Goal: Task Accomplishment & Management: Use online tool/utility

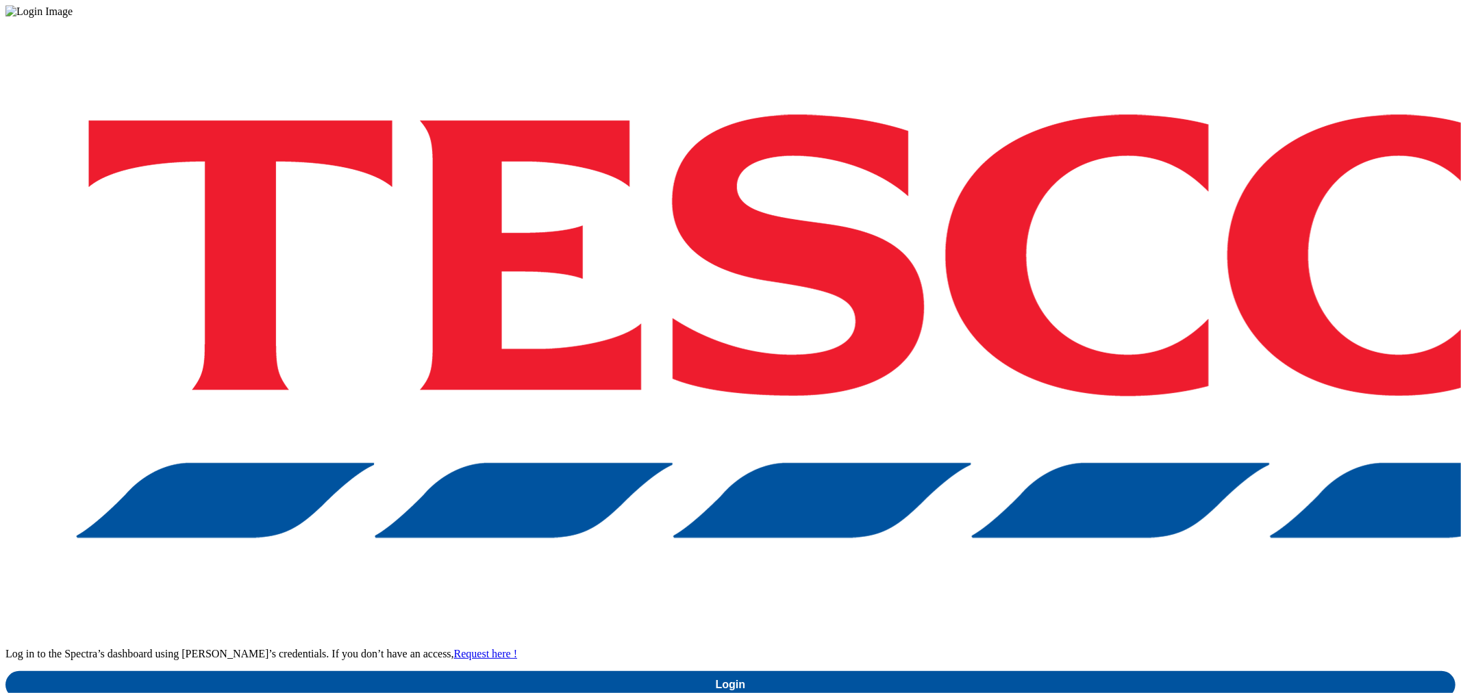
drag, startPoint x: 1069, startPoint y: 365, endPoint x: 1090, endPoint y: 405, distance: 44.7
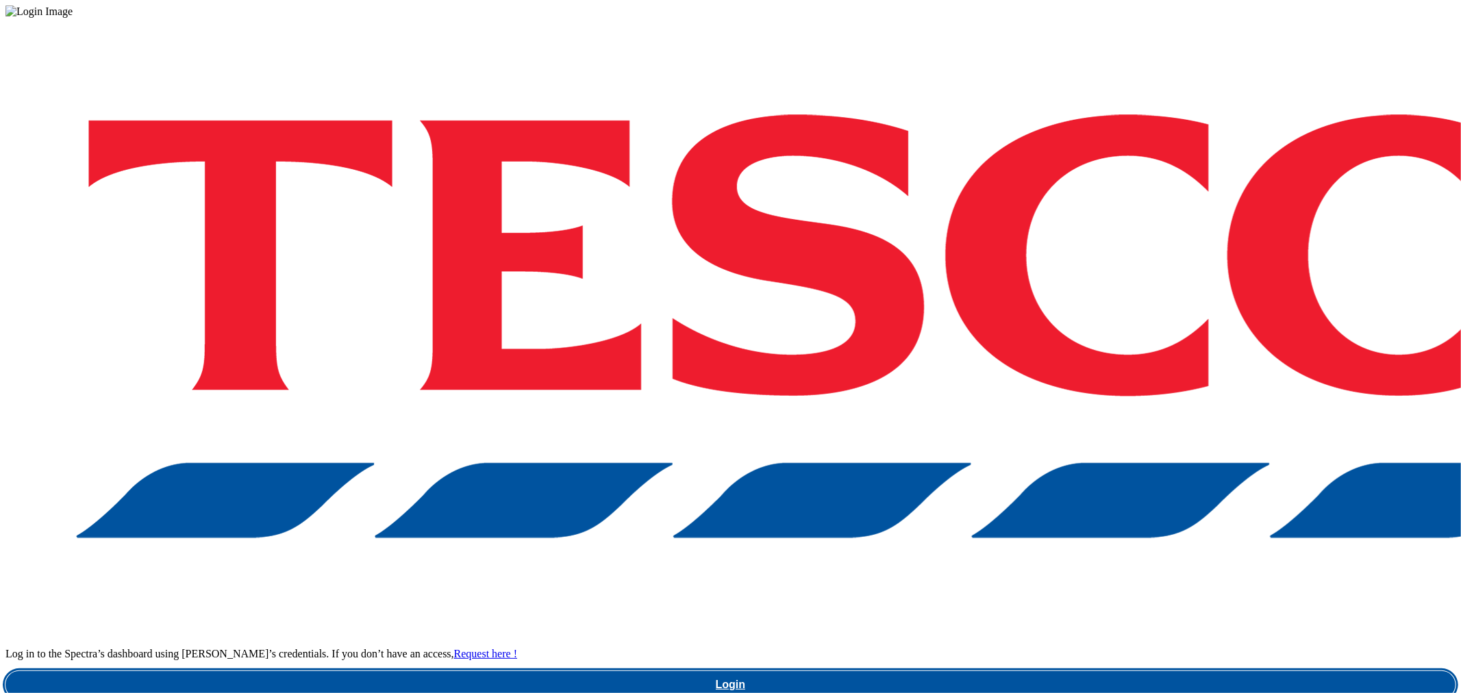
click at [1070, 368] on div "Log in to the Spectra’s dashboard using Tesco’s credentials. If you don’t have …" at bounding box center [730, 358] width 1450 height 681
click at [1090, 671] on link "Login" at bounding box center [730, 684] width 1450 height 27
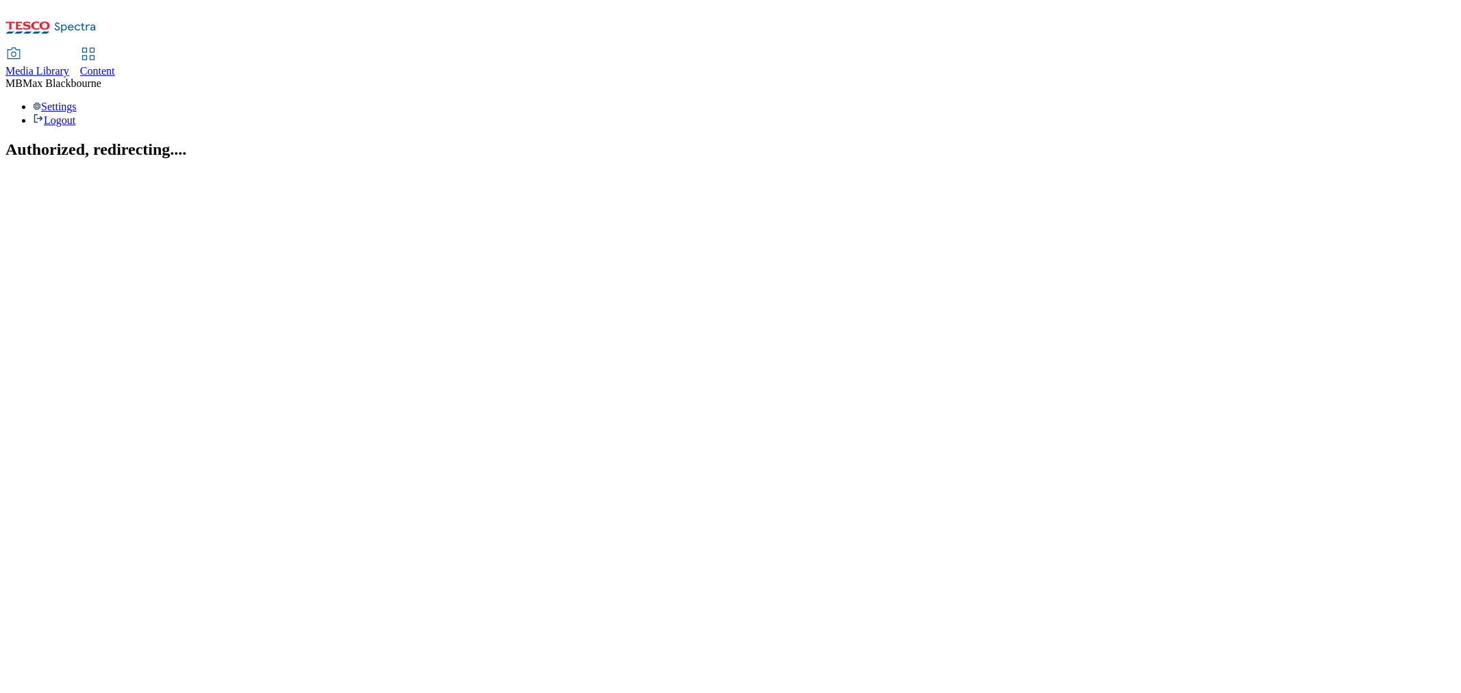
click at [115, 49] on link "Content" at bounding box center [97, 63] width 35 height 29
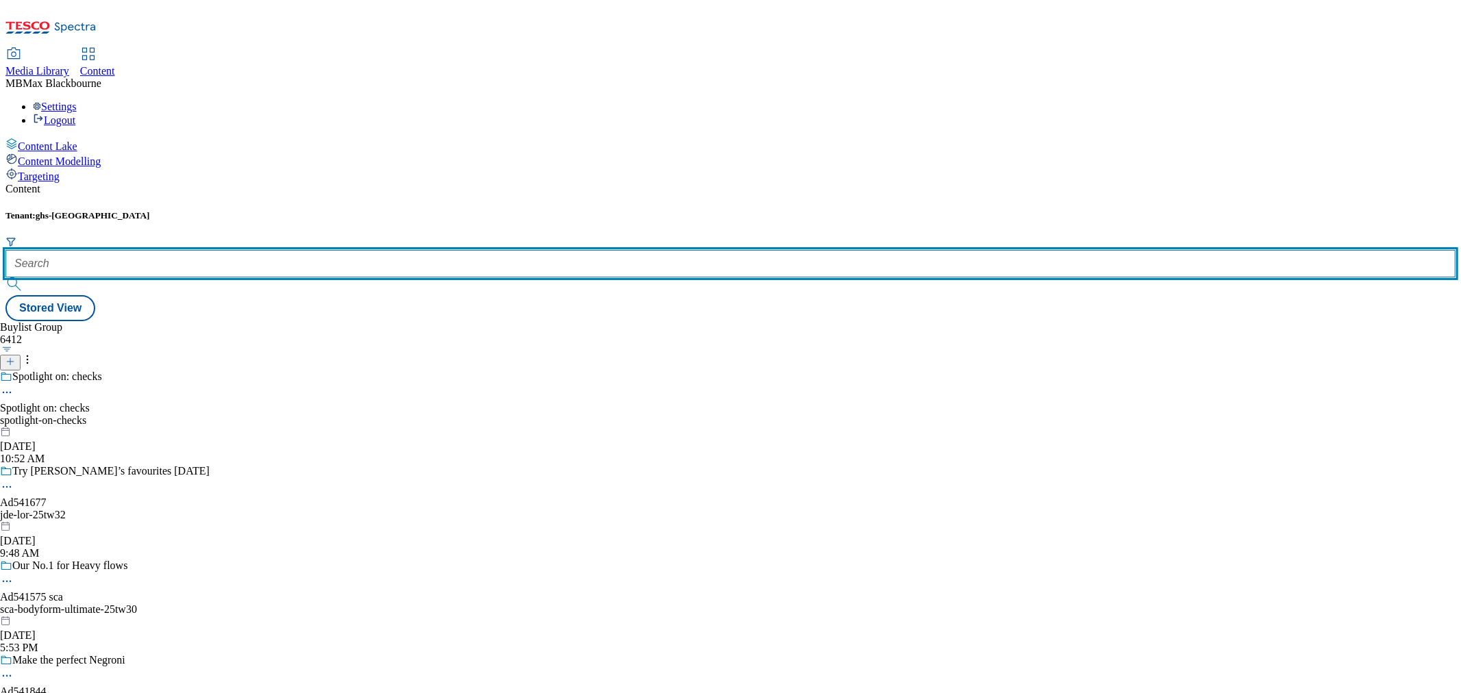
click at [334, 250] on input "text" at bounding box center [730, 263] width 1450 height 27
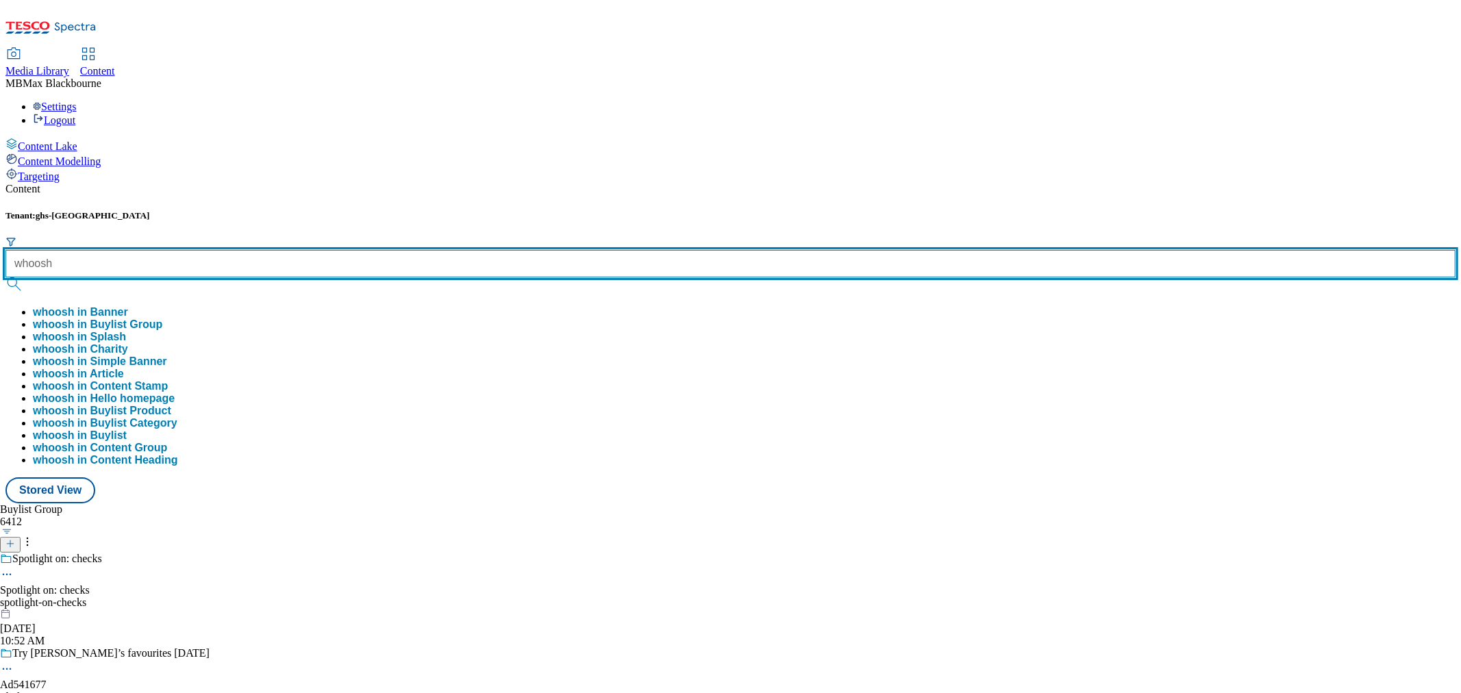
type input "whoosh"
click at [5, 277] on button "submit" at bounding box center [14, 284] width 19 height 14
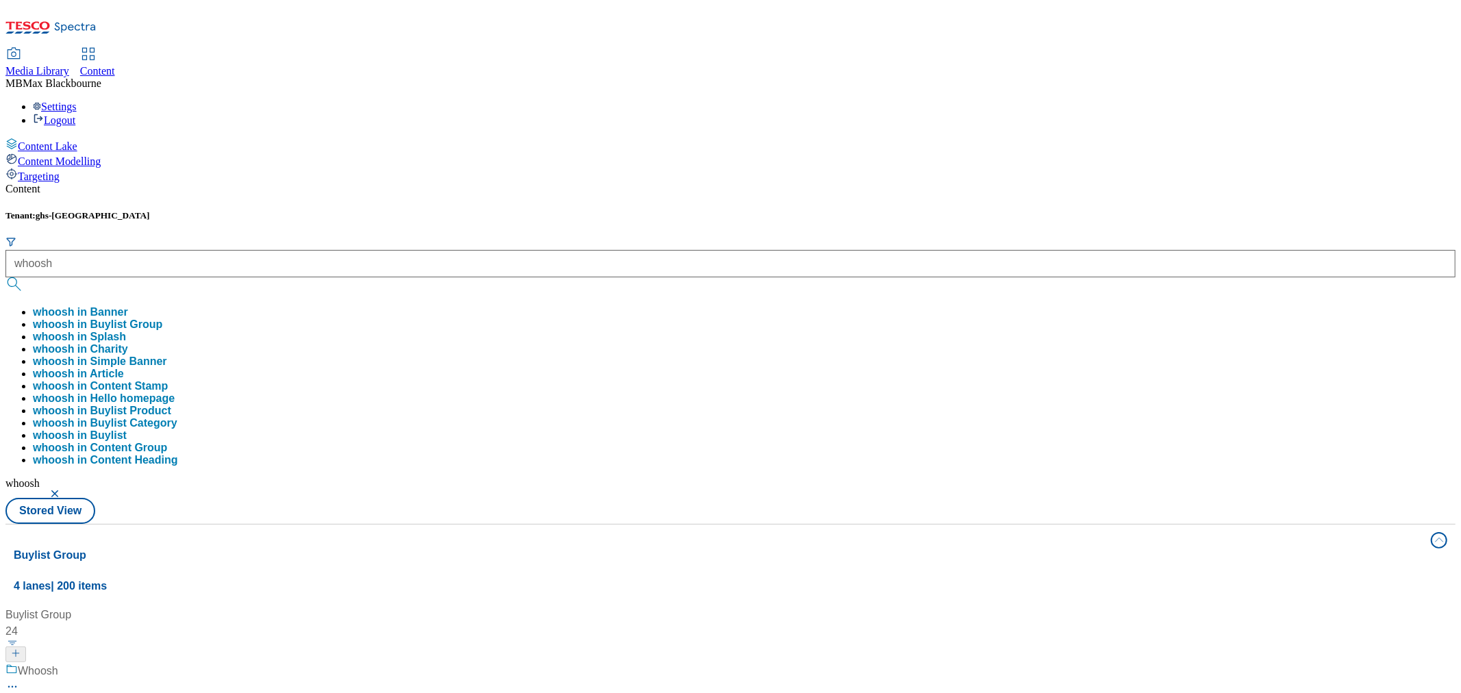
click at [548, 183] on div "Content Tenant: ghs-uk whoosh whoosh in Banner whoosh in Buylist Group whoosh i…" at bounding box center [730, 652] width 1450 height 938
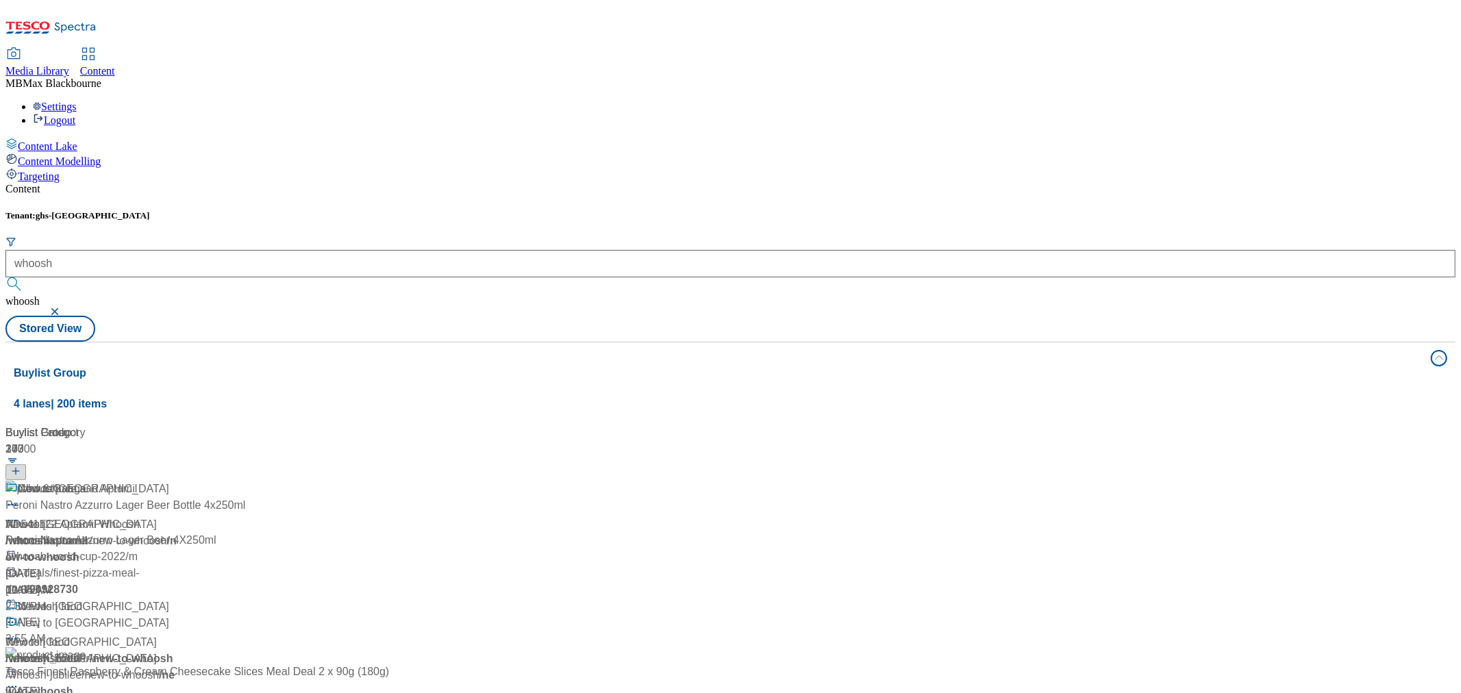
click at [177, 533] on div "/ whoosh" at bounding box center [90, 541] width 171 height 16
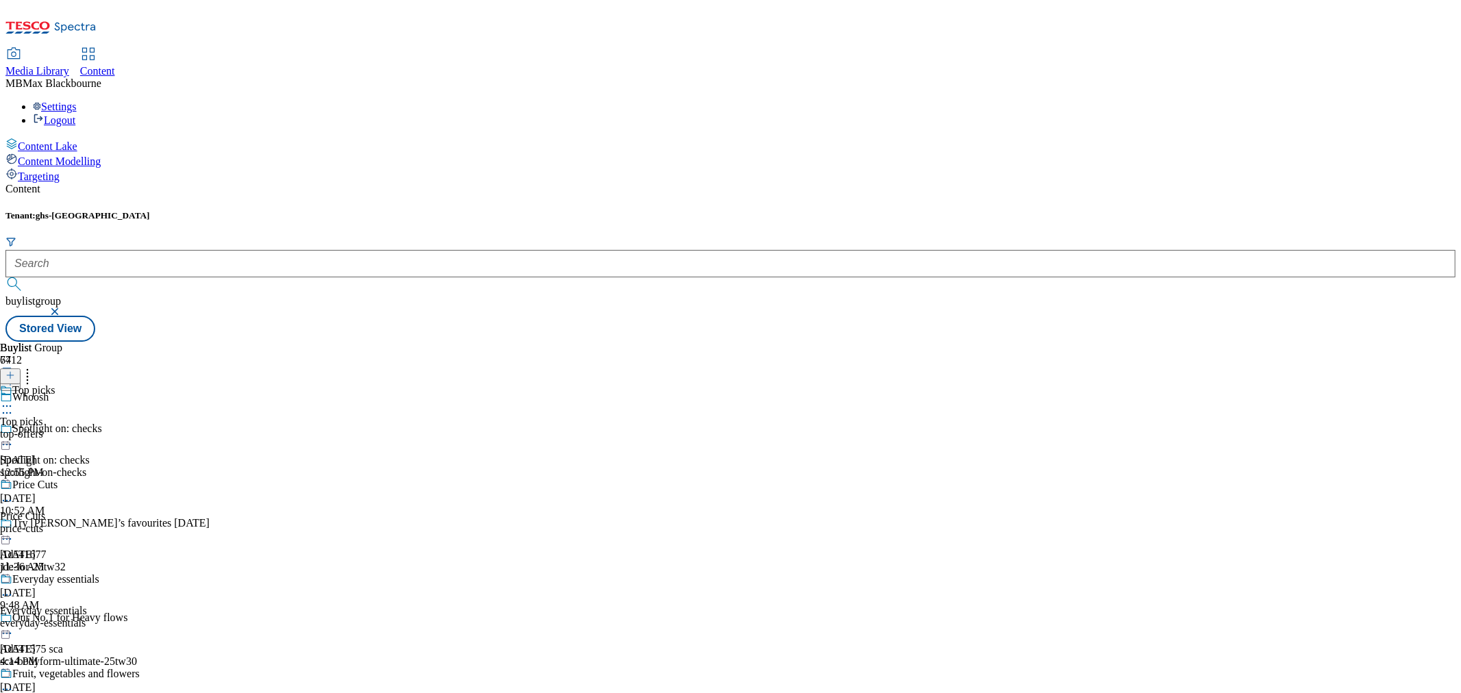
scroll to position [2497, 0]
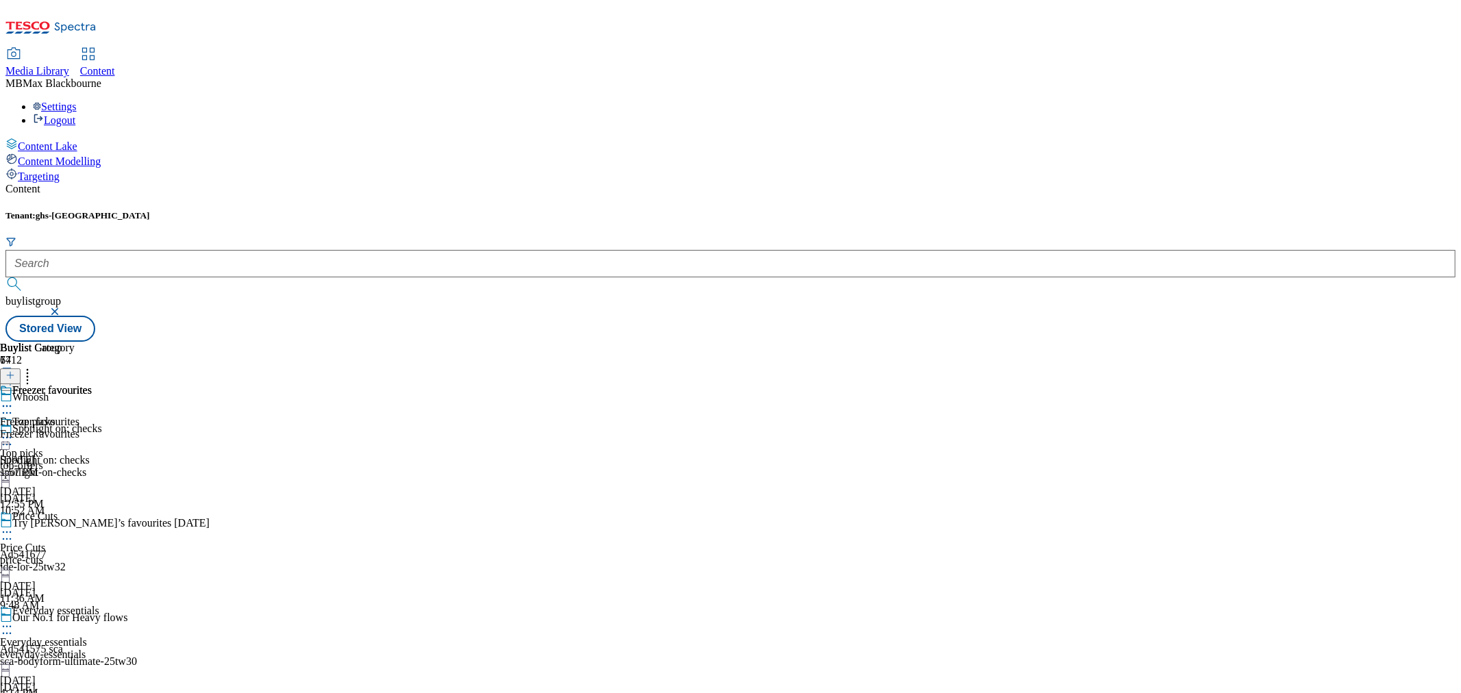
click at [92, 384] on div "Freezer favourites Freezer favourites Freezer favourites [DATE] 1:57 PM" at bounding box center [46, 431] width 92 height 95
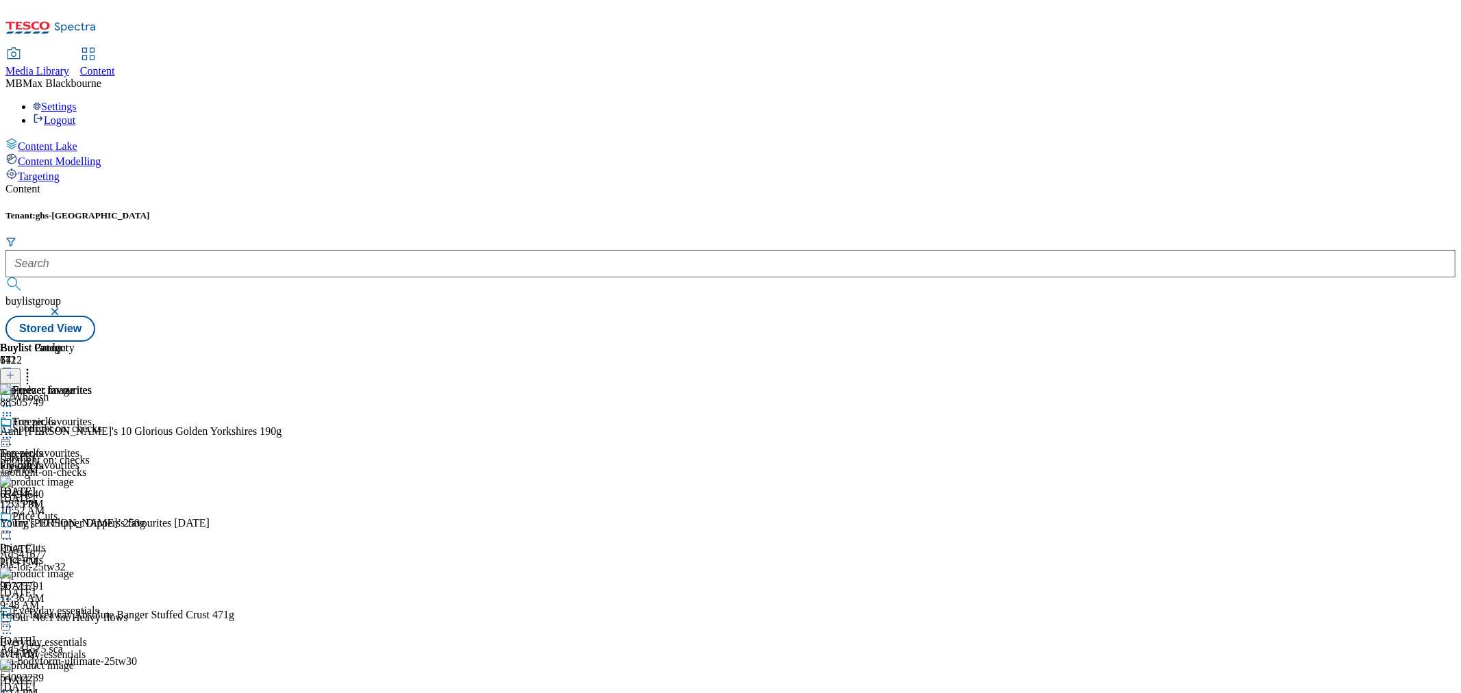
click at [941, 183] on div "Content" at bounding box center [730, 189] width 1450 height 12
click at [34, 366] on icon at bounding box center [28, 373] width 14 height 14
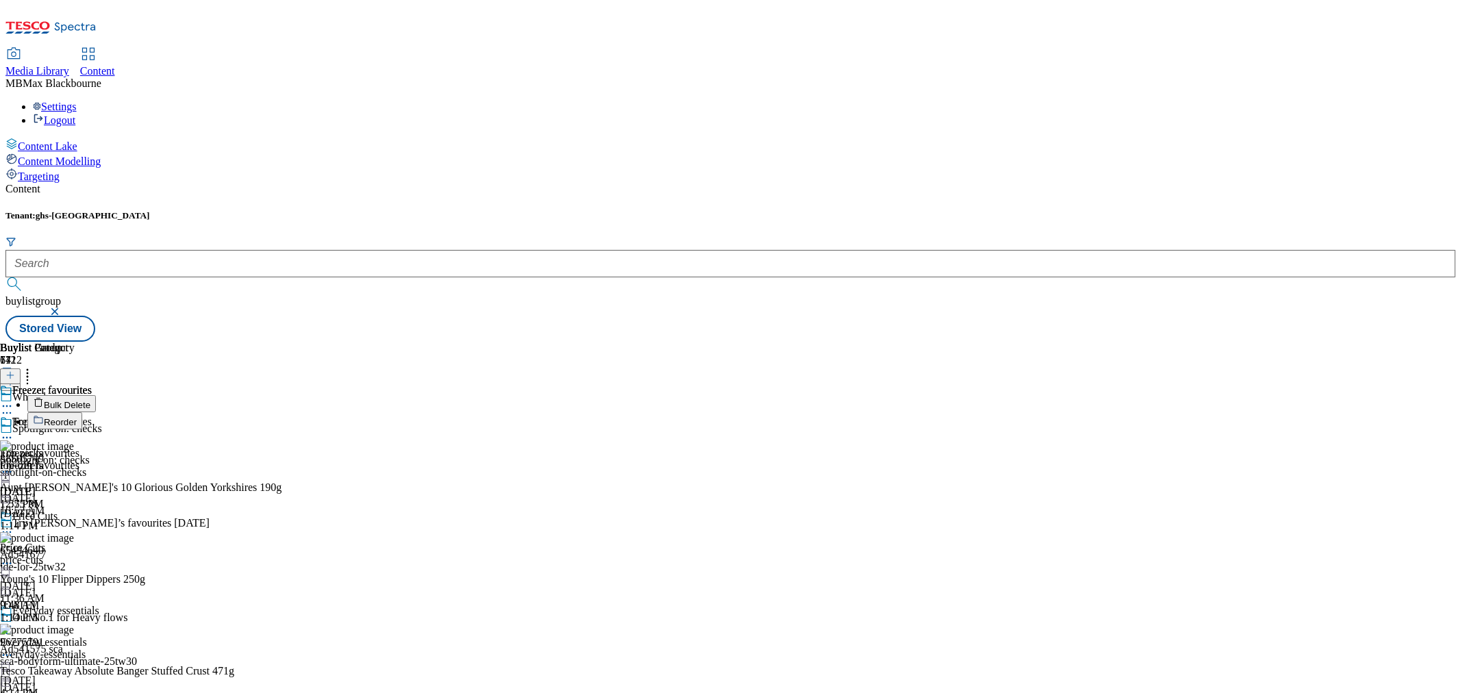
click at [284, 412] on li "Reorder" at bounding box center [155, 420] width 257 height 17
click at [82, 412] on button "Reorder" at bounding box center [54, 420] width 55 height 17
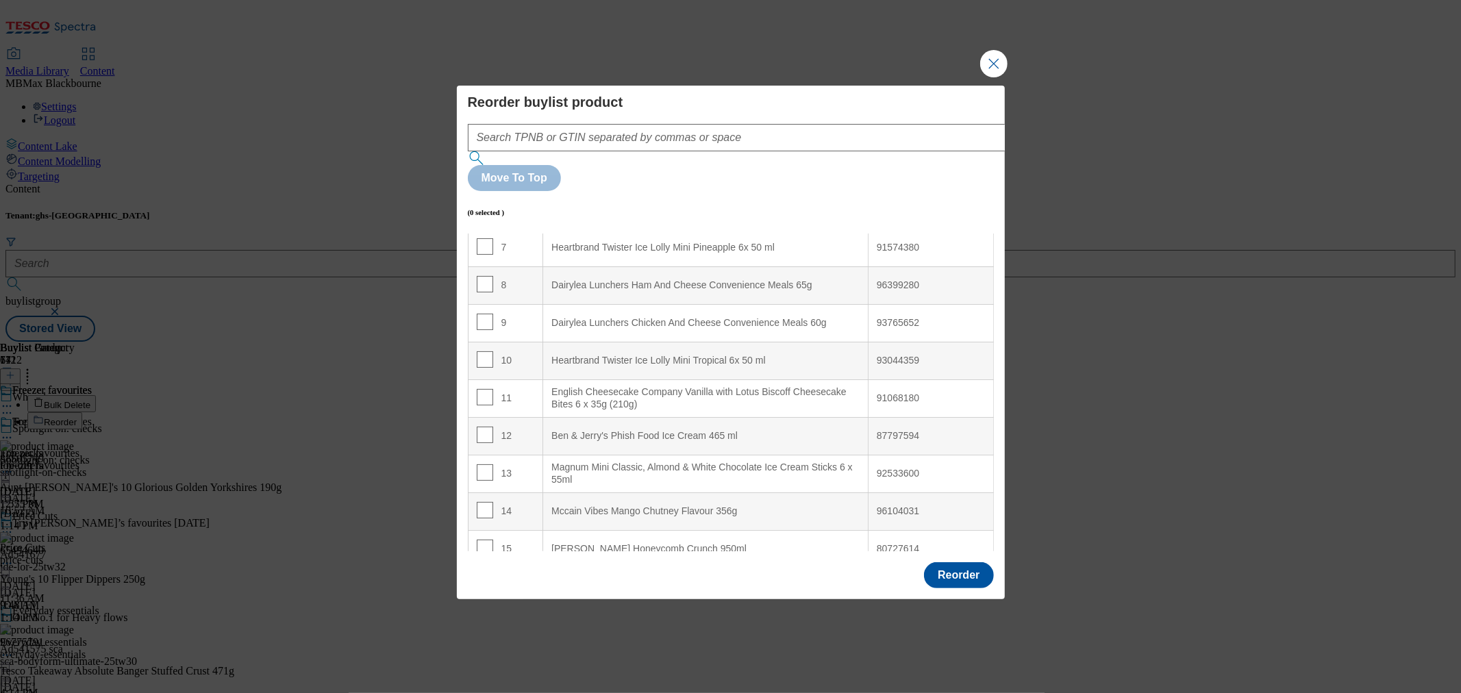
scroll to position [764, 0]
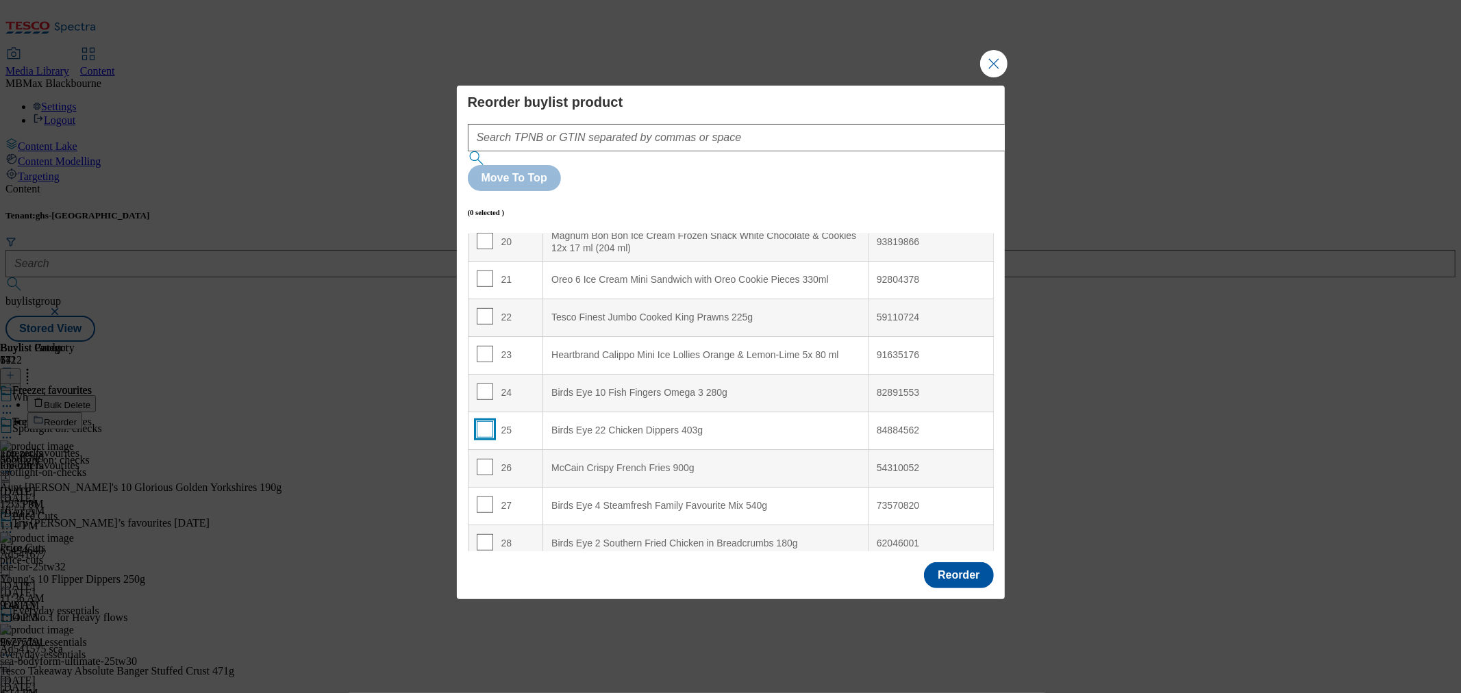
click at [487, 421] on input "Modal" at bounding box center [485, 429] width 16 height 16
checkbox input "true"
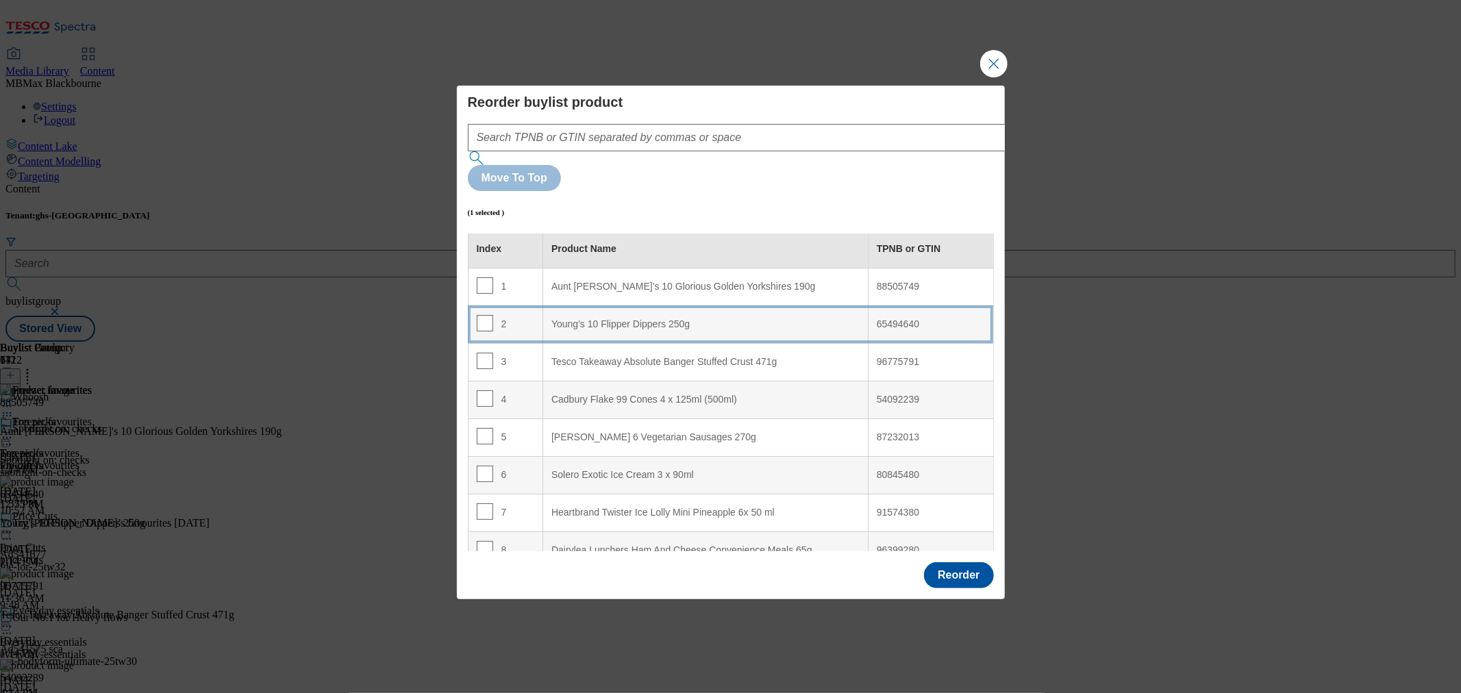
scroll to position [3, 0]
click at [523, 306] on td "2" at bounding box center [505, 325] width 75 height 38
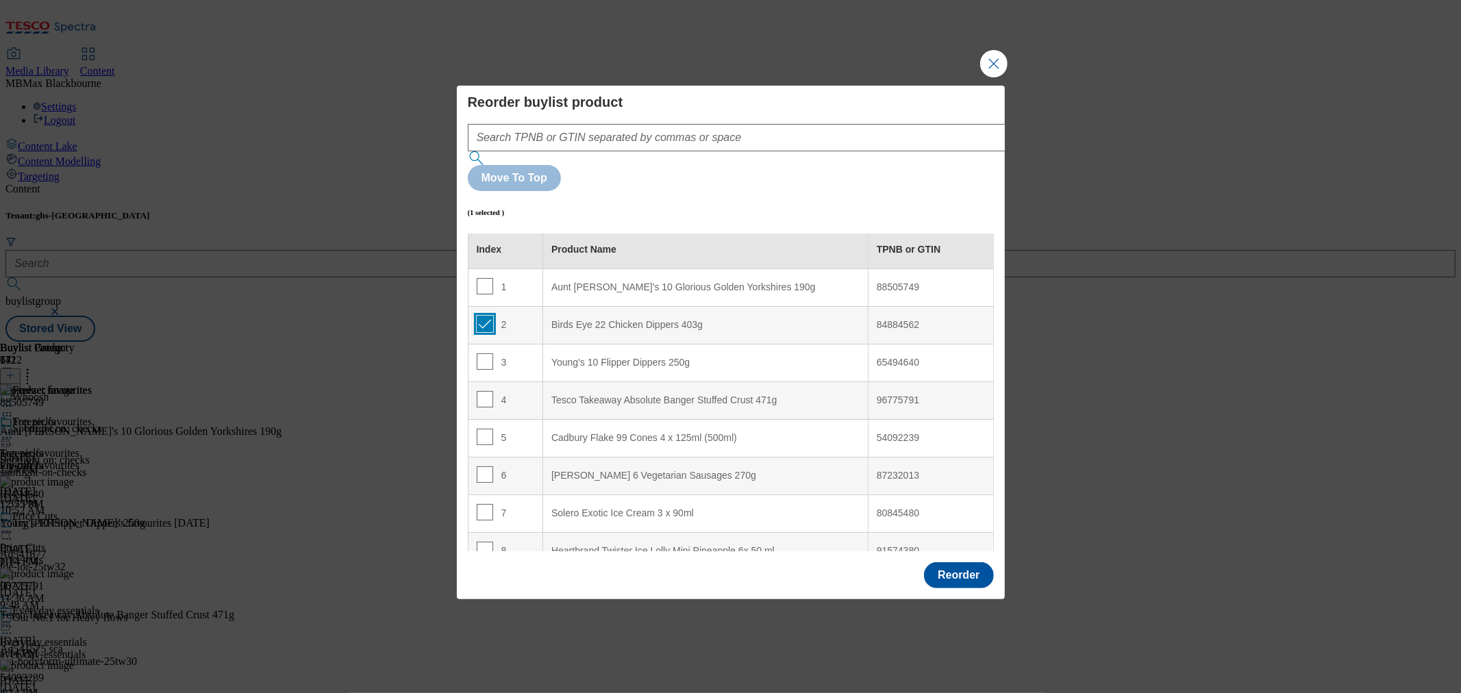
click at [478, 316] on input "Modal" at bounding box center [485, 324] width 16 height 16
checkbox input "false"
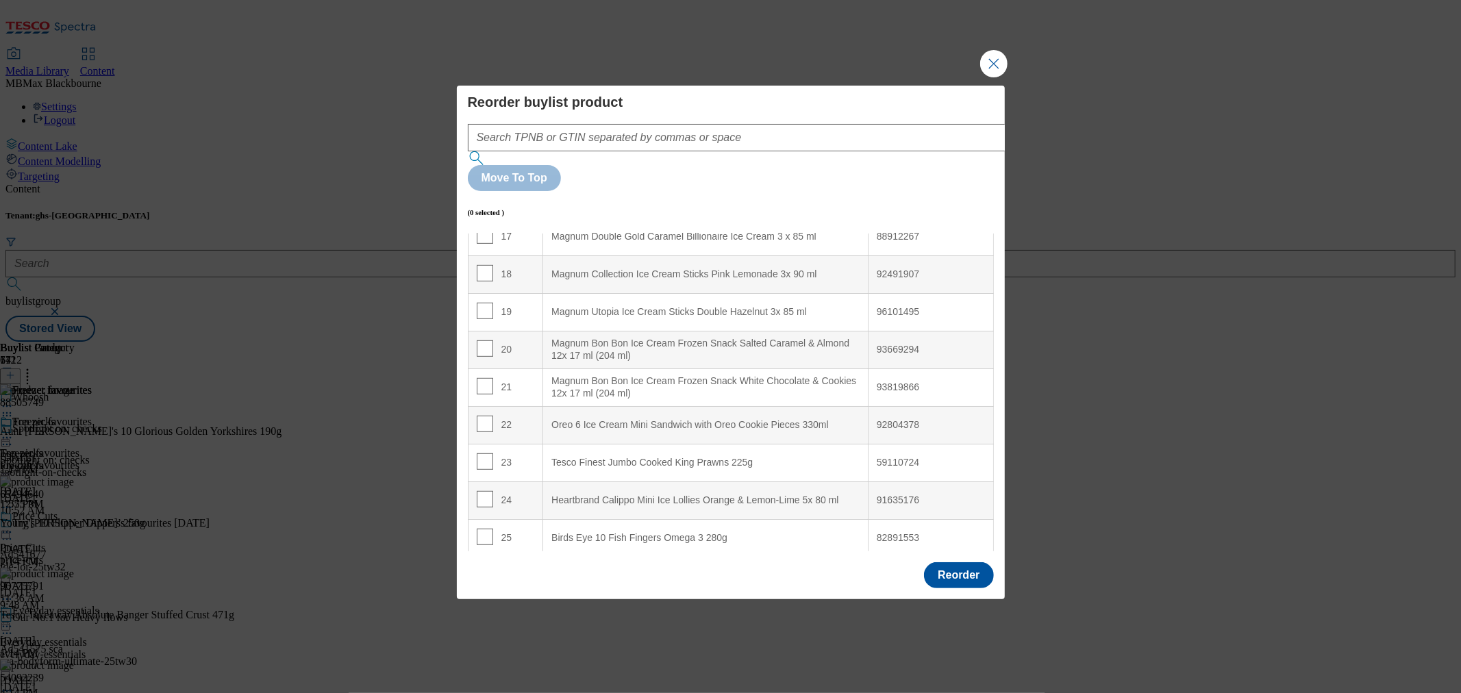
scroll to position [1592, 0]
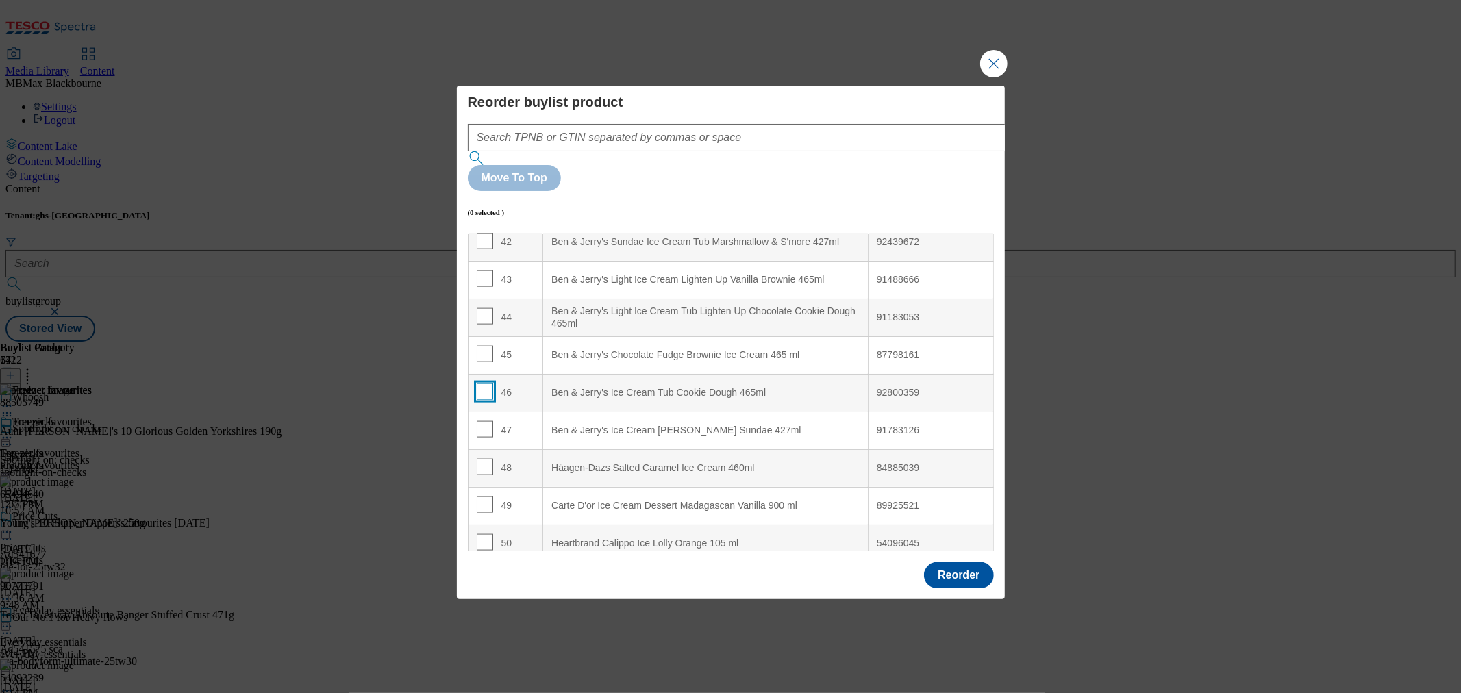
click at [487, 384] on input "Modal" at bounding box center [485, 392] width 16 height 16
checkbox input "true"
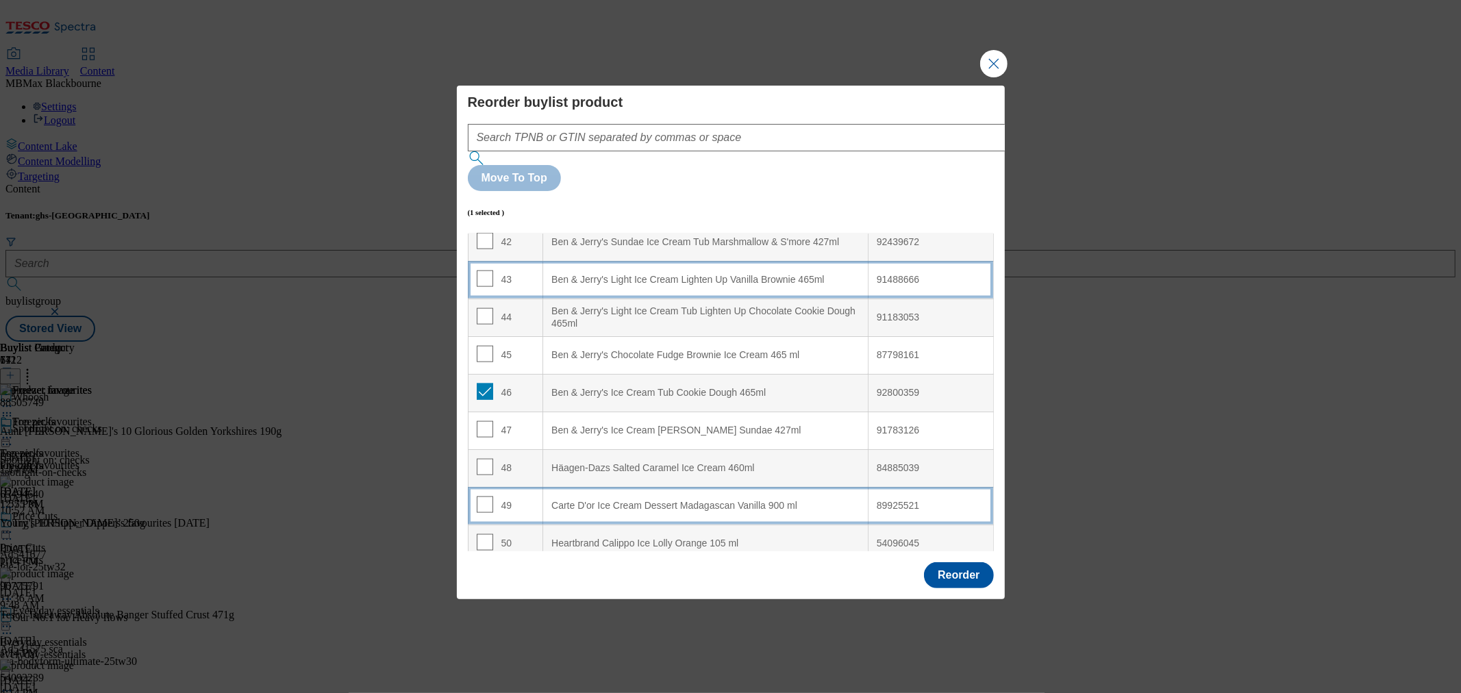
drag, startPoint x: 675, startPoint y: 477, endPoint x: 641, endPoint y: 248, distance: 231.3
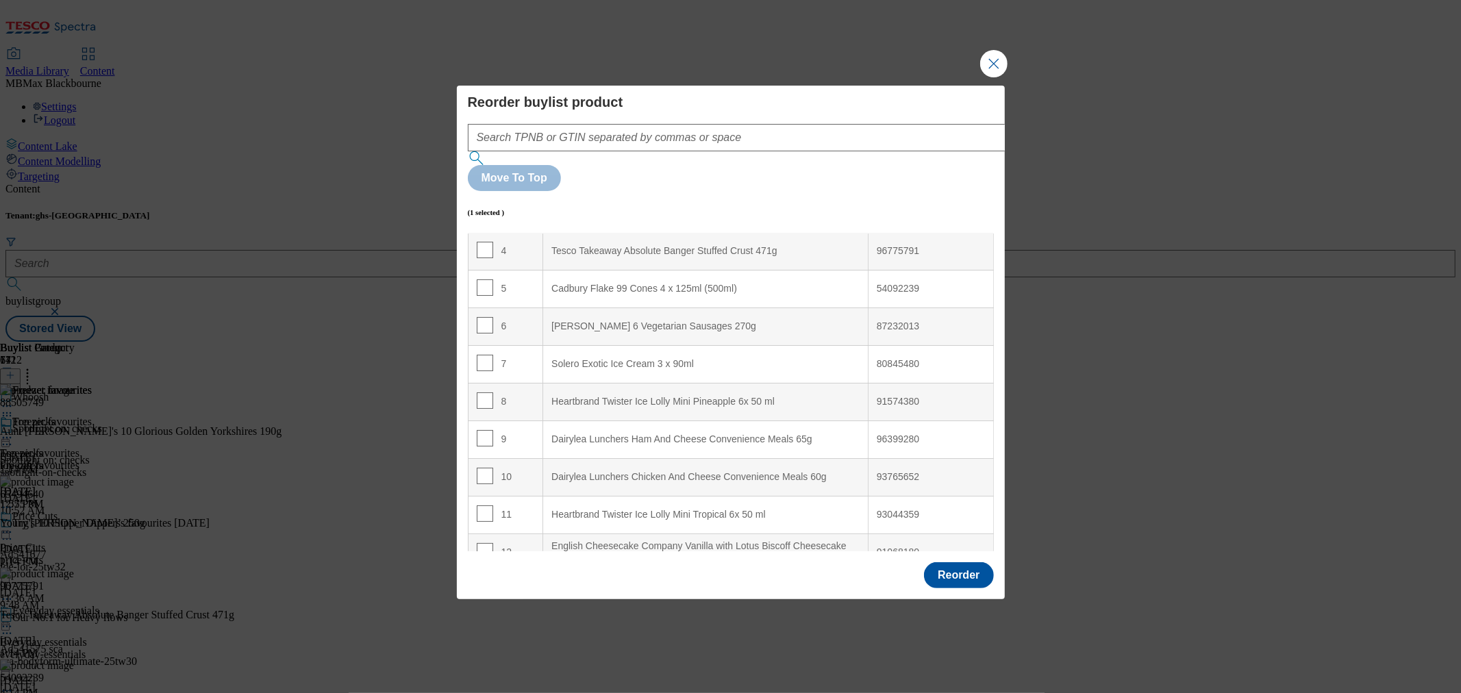
scroll to position [0, 0]
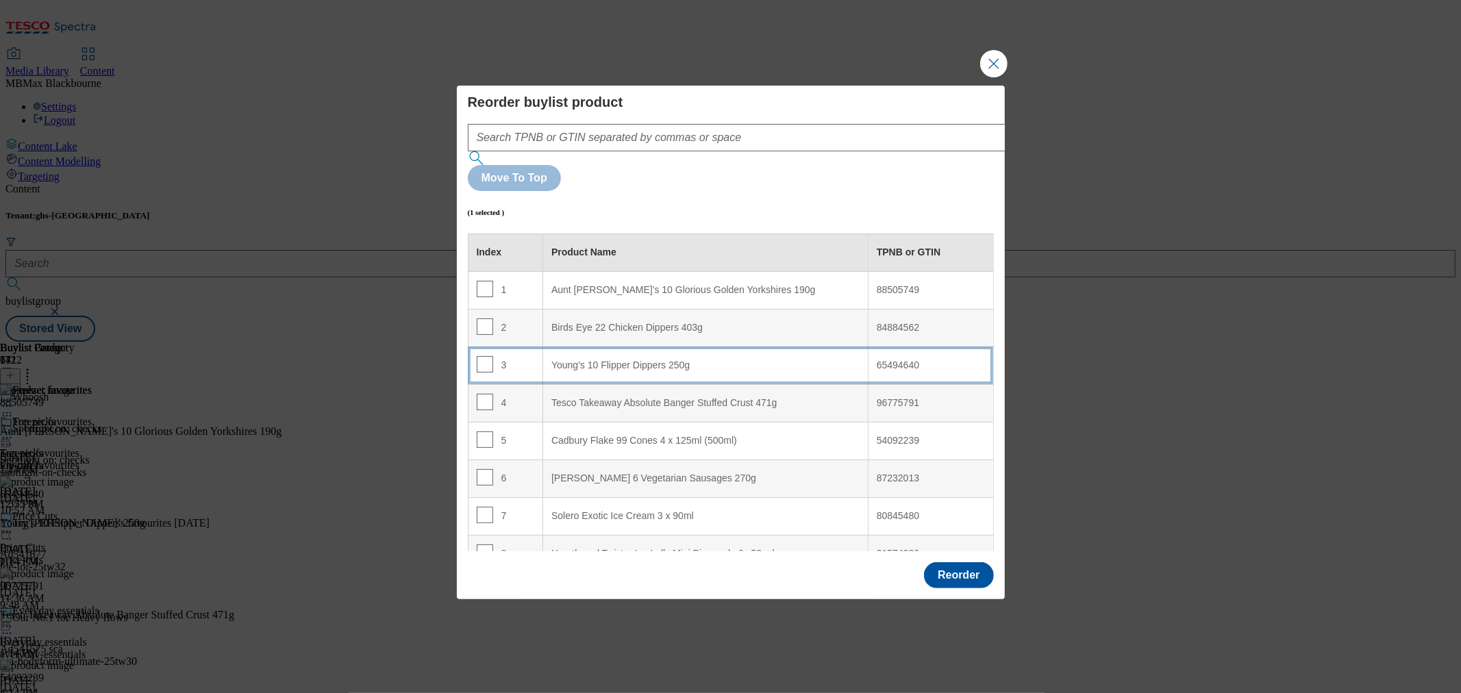
click at [500, 356] on div "3" at bounding box center [506, 366] width 58 height 20
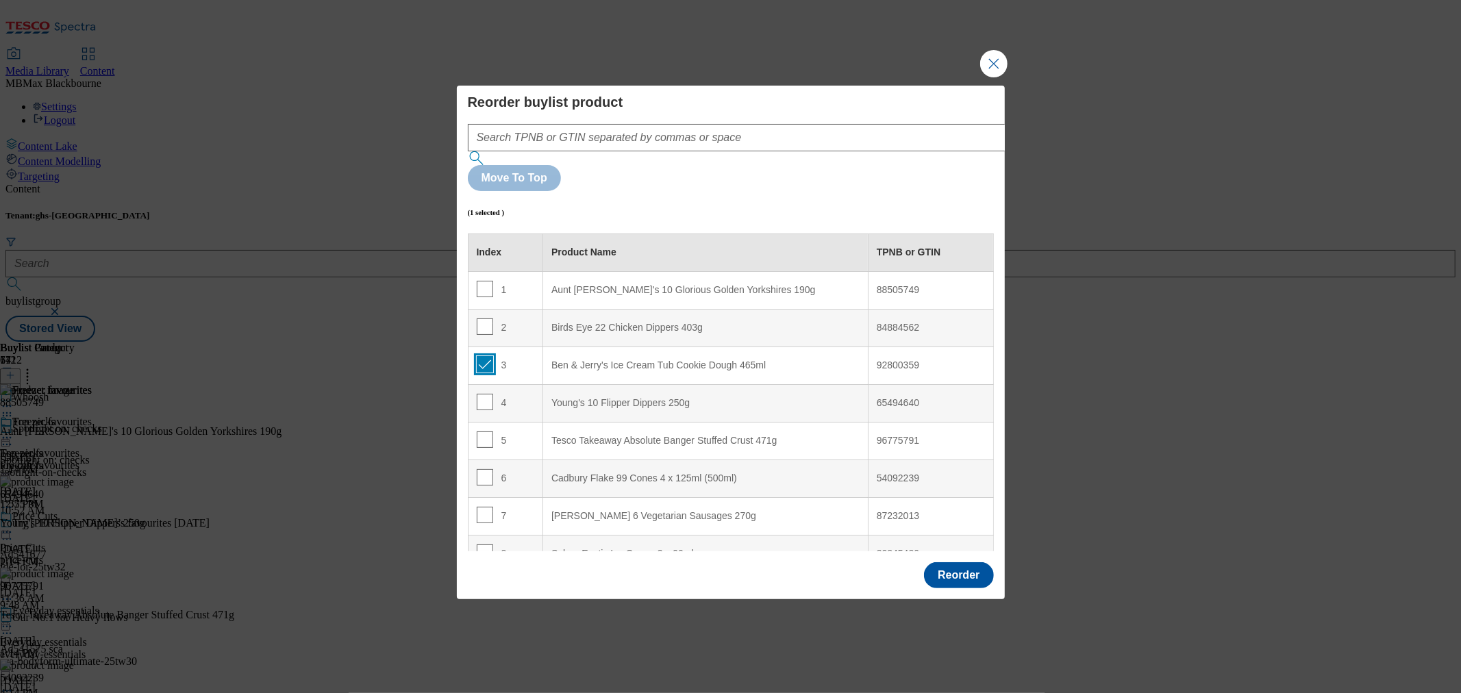
click at [477, 356] on input "Modal" at bounding box center [485, 364] width 16 height 16
checkbox input "false"
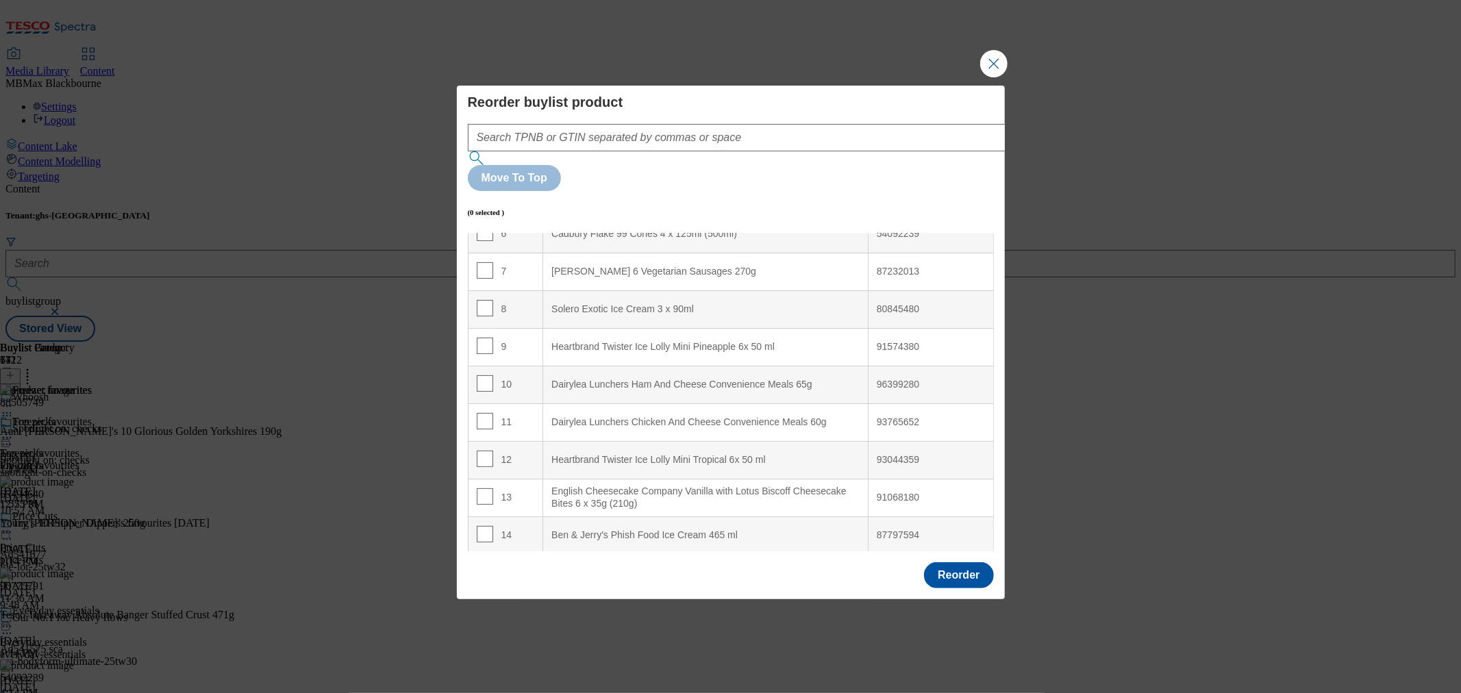
scroll to position [380, 0]
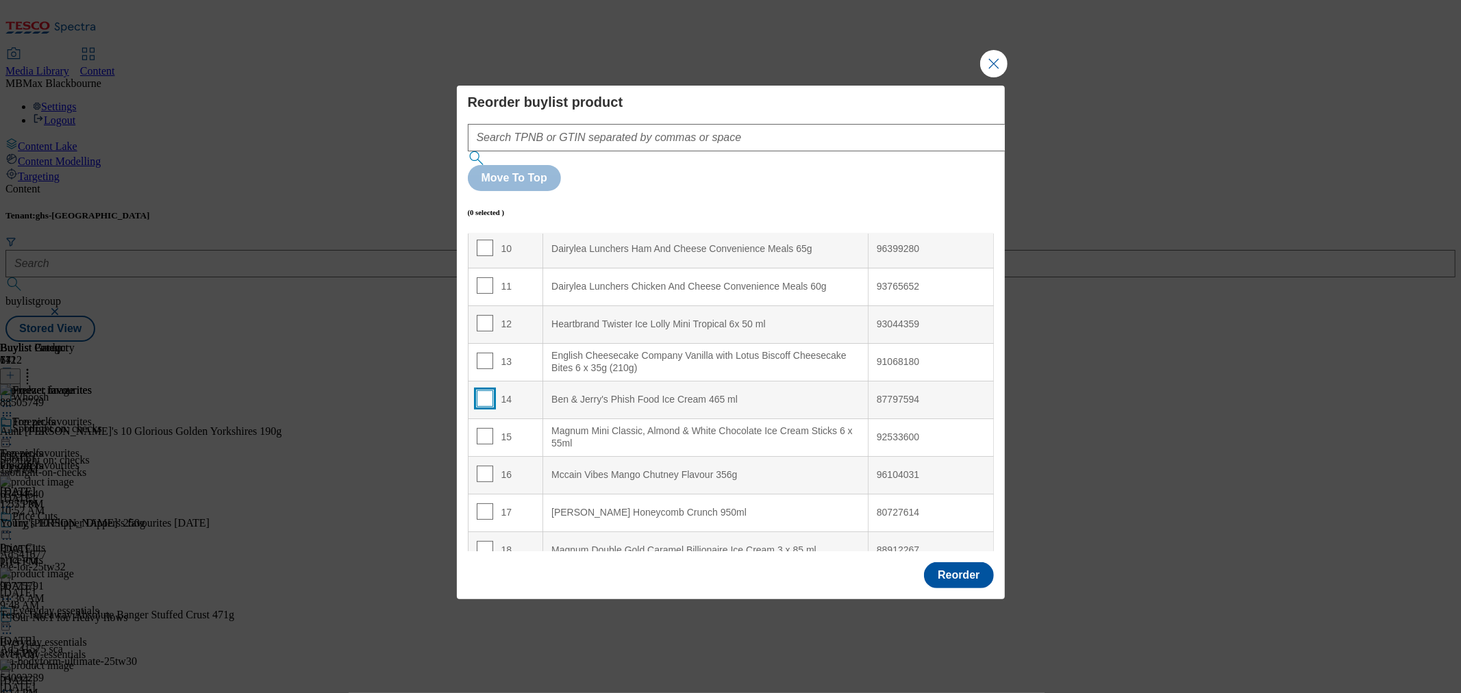
click at [480, 390] on input "Modal" at bounding box center [485, 398] width 16 height 16
checkbox input "true"
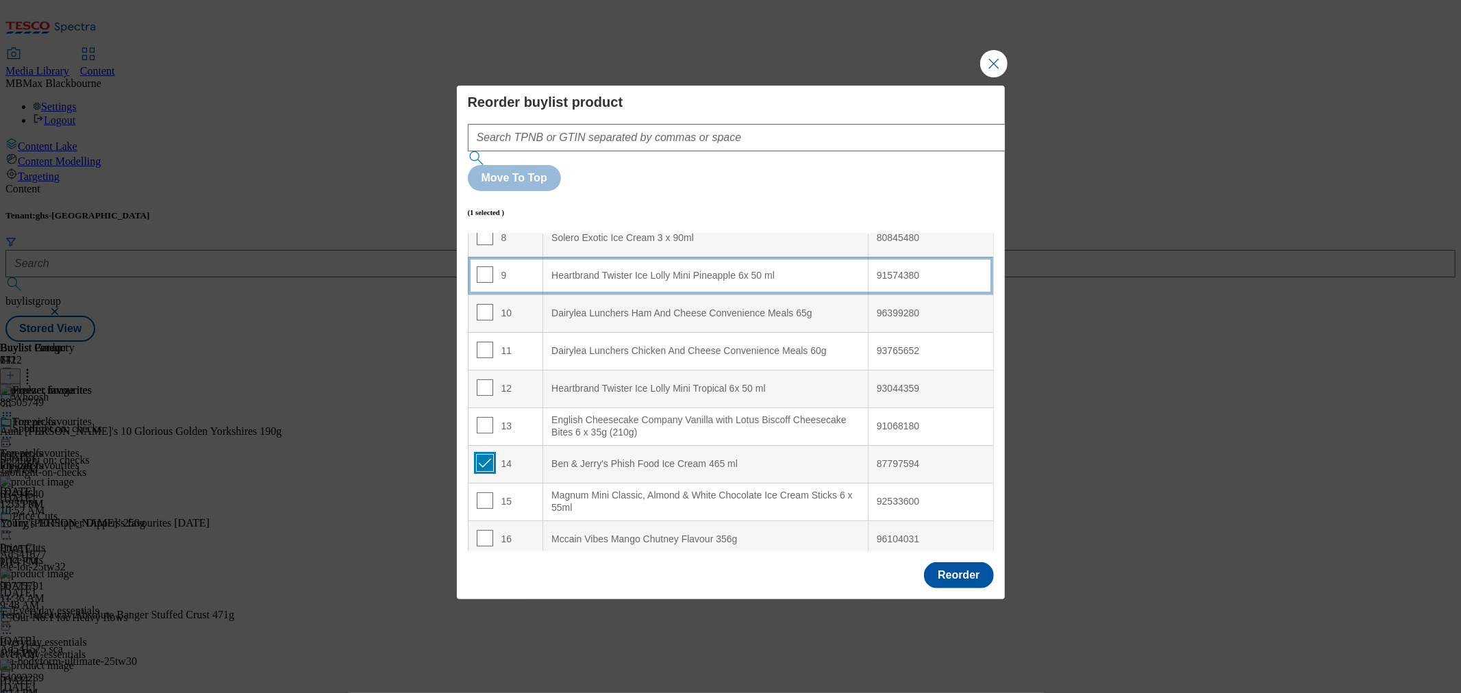
scroll to position [228, 0]
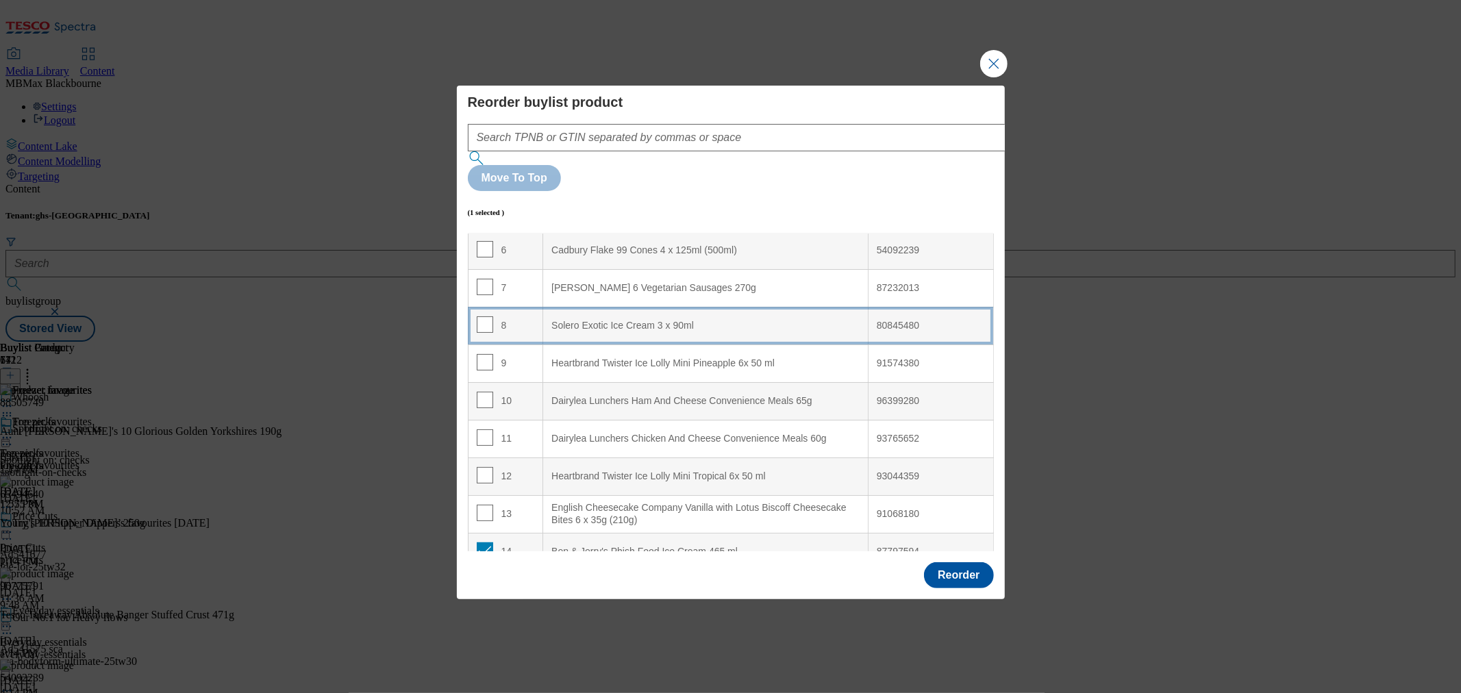
click at [522, 316] on div "8" at bounding box center [506, 326] width 58 height 20
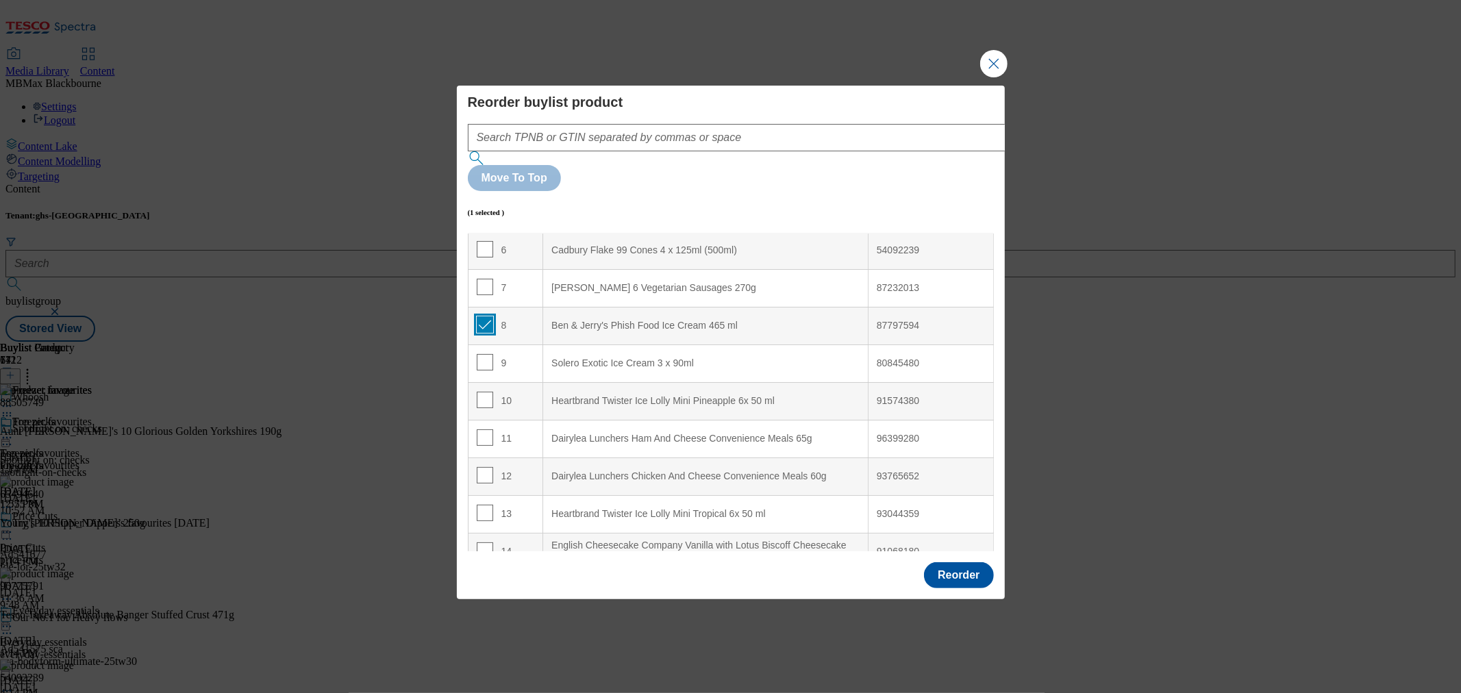
click at [485, 316] on input "Modal" at bounding box center [485, 324] width 16 height 16
checkbox input "false"
drag, startPoint x: 483, startPoint y: 286, endPoint x: 482, endPoint y: 293, distance: 7.0
click at [483, 317] on input "Modal" at bounding box center [485, 325] width 16 height 16
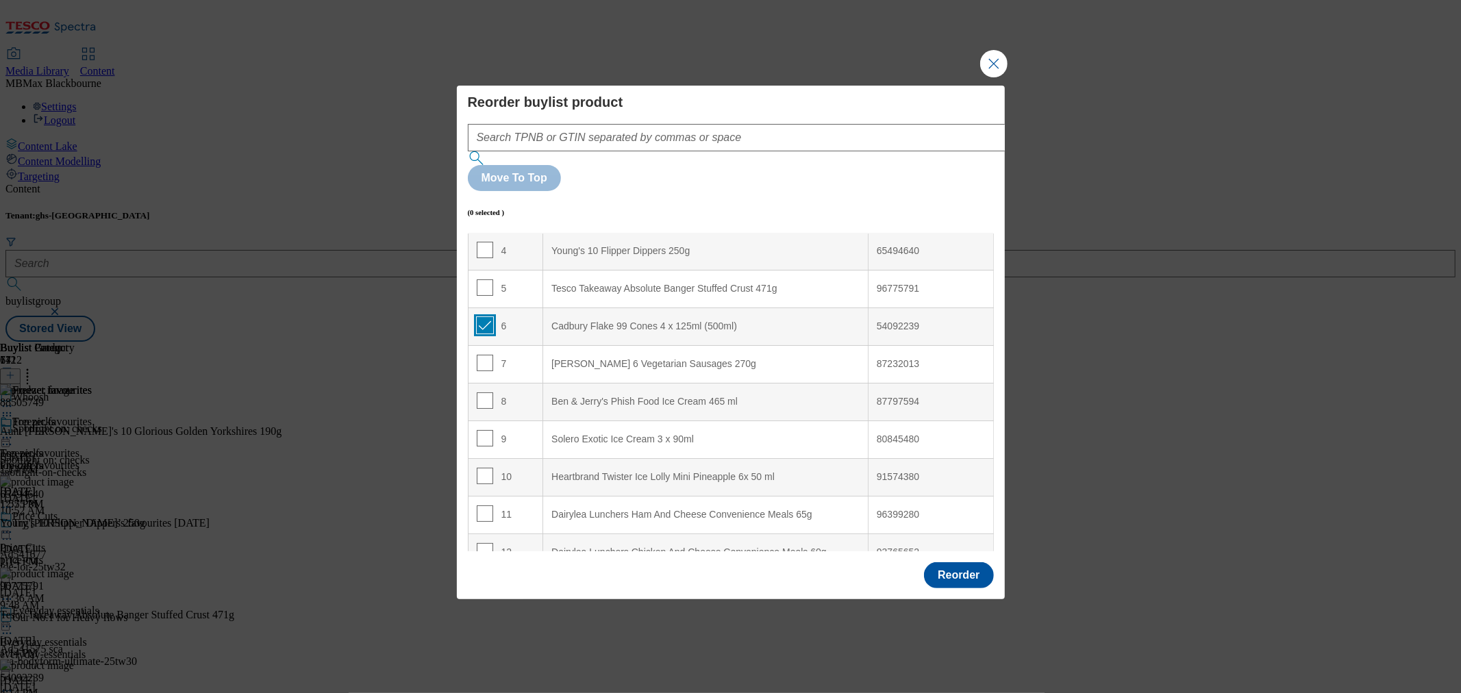
checkbox input "true"
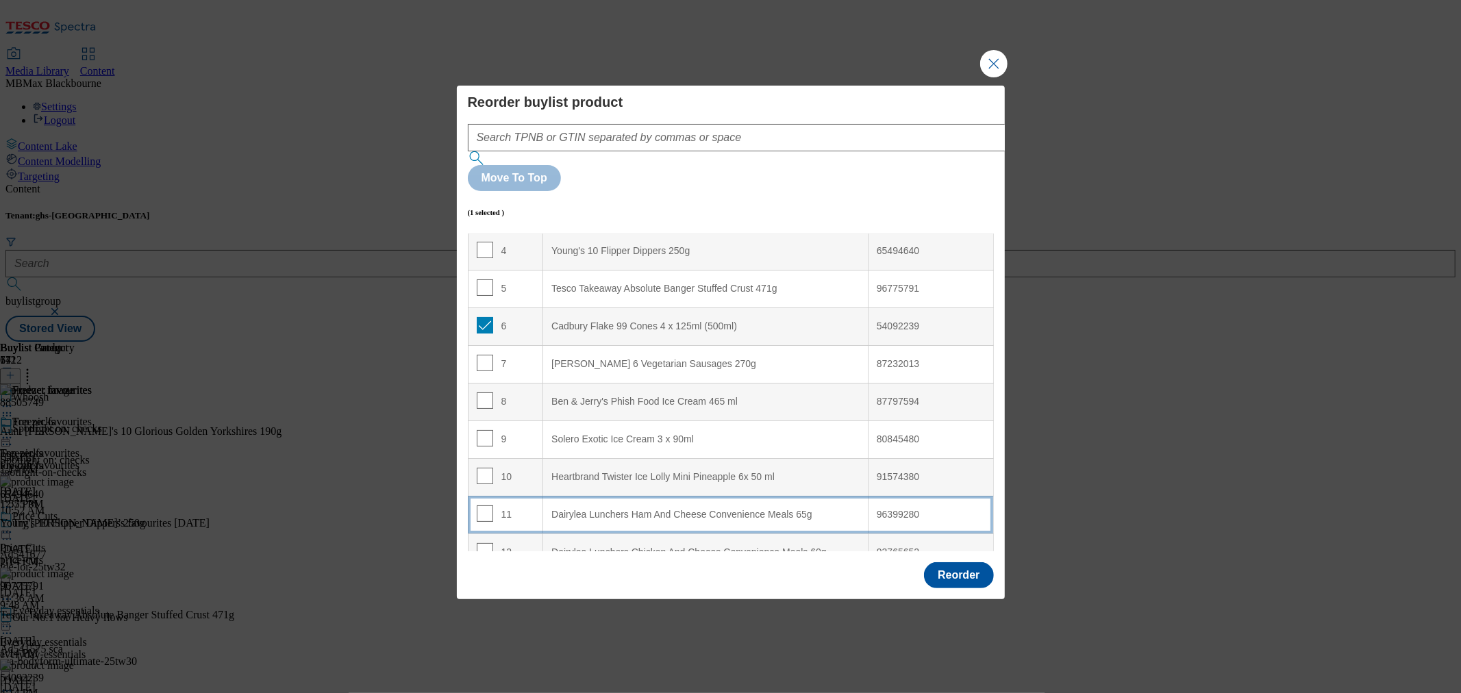
click at [526, 505] on div "11" at bounding box center [506, 515] width 58 height 20
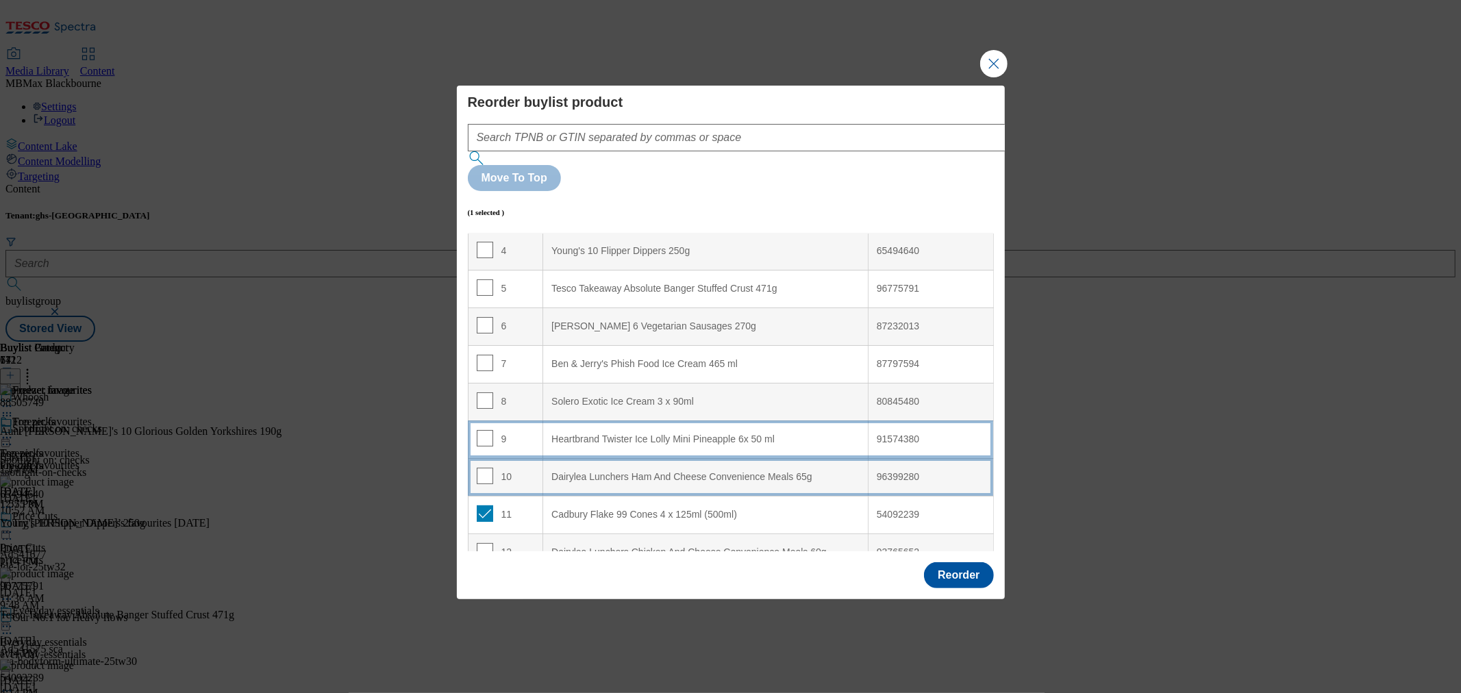
drag, startPoint x: 485, startPoint y: 484, endPoint x: 518, endPoint y: 418, distance: 74.4
click at [485, 496] on td "11" at bounding box center [505, 515] width 75 height 38
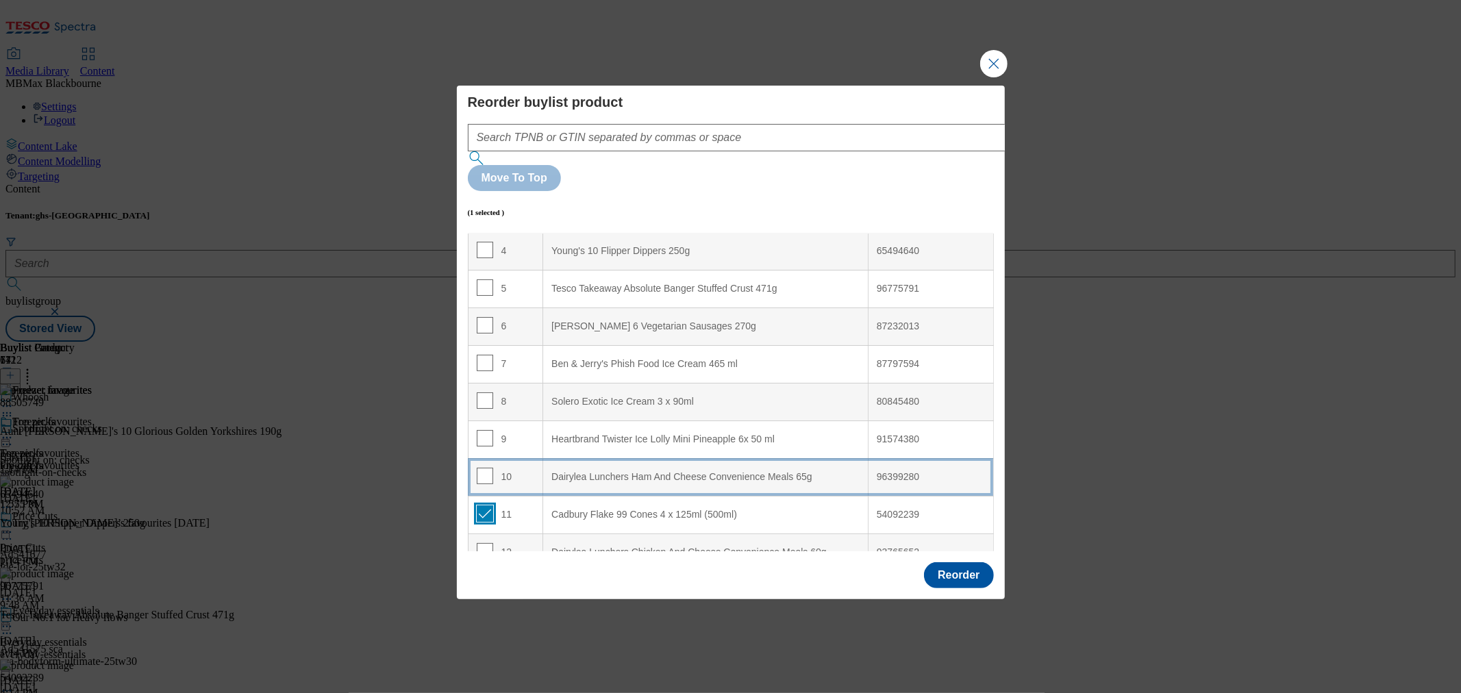
click at [484, 505] on input "Modal" at bounding box center [485, 513] width 16 height 16
checkbox input "false"
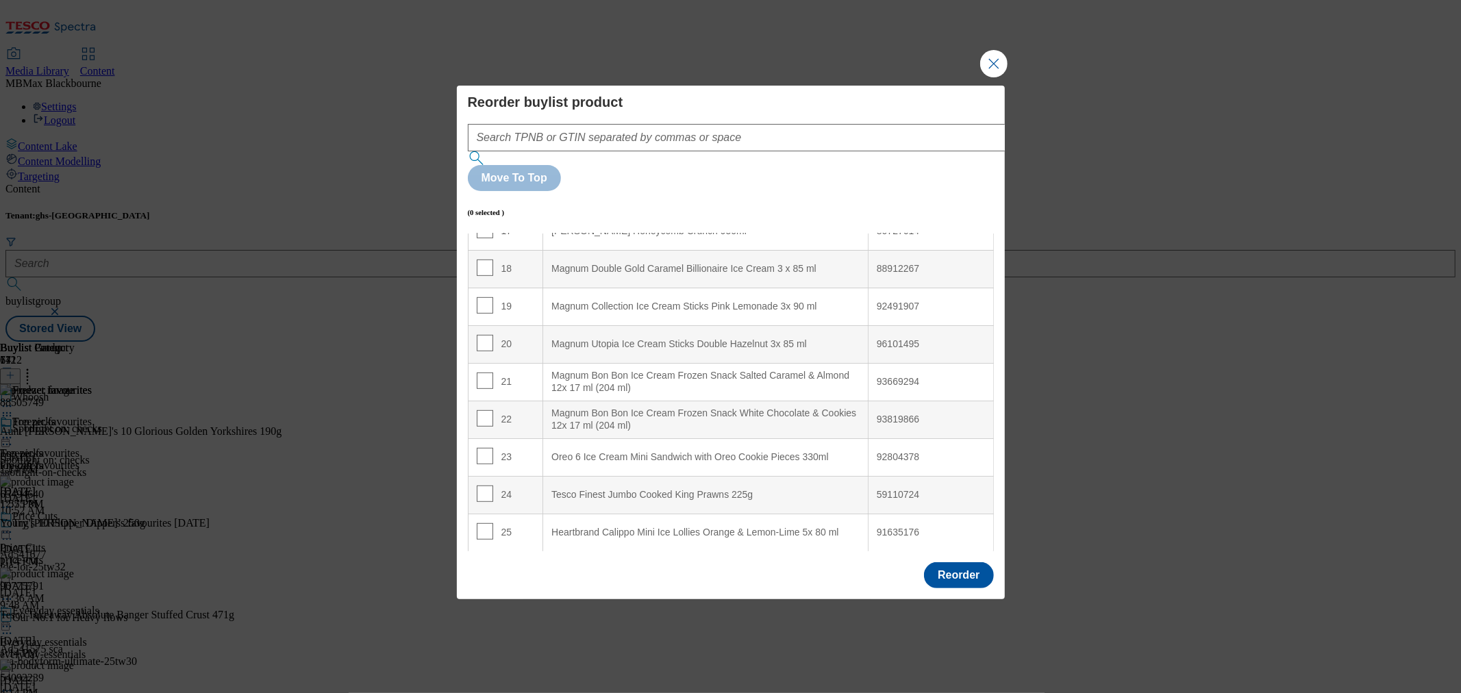
scroll to position [761, 0]
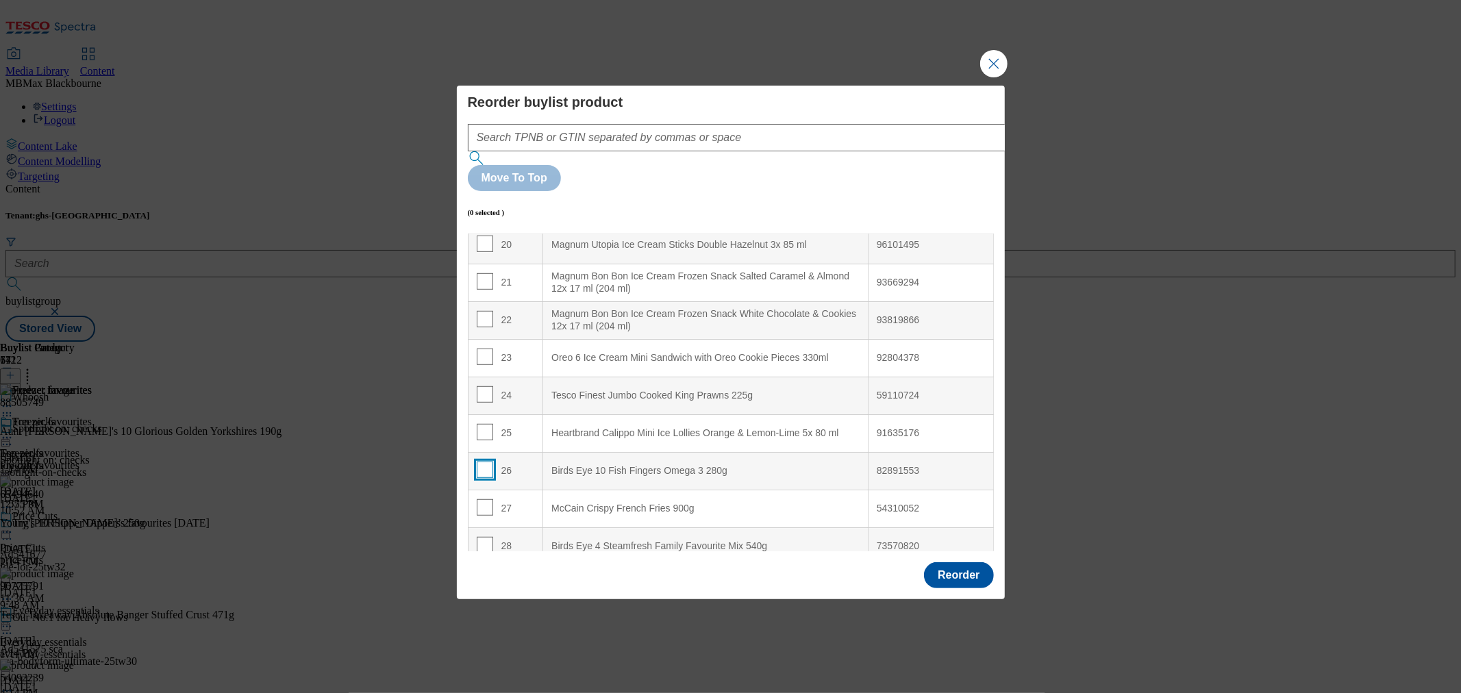
click at [484, 462] on input "Modal" at bounding box center [485, 470] width 16 height 16
checkbox input "true"
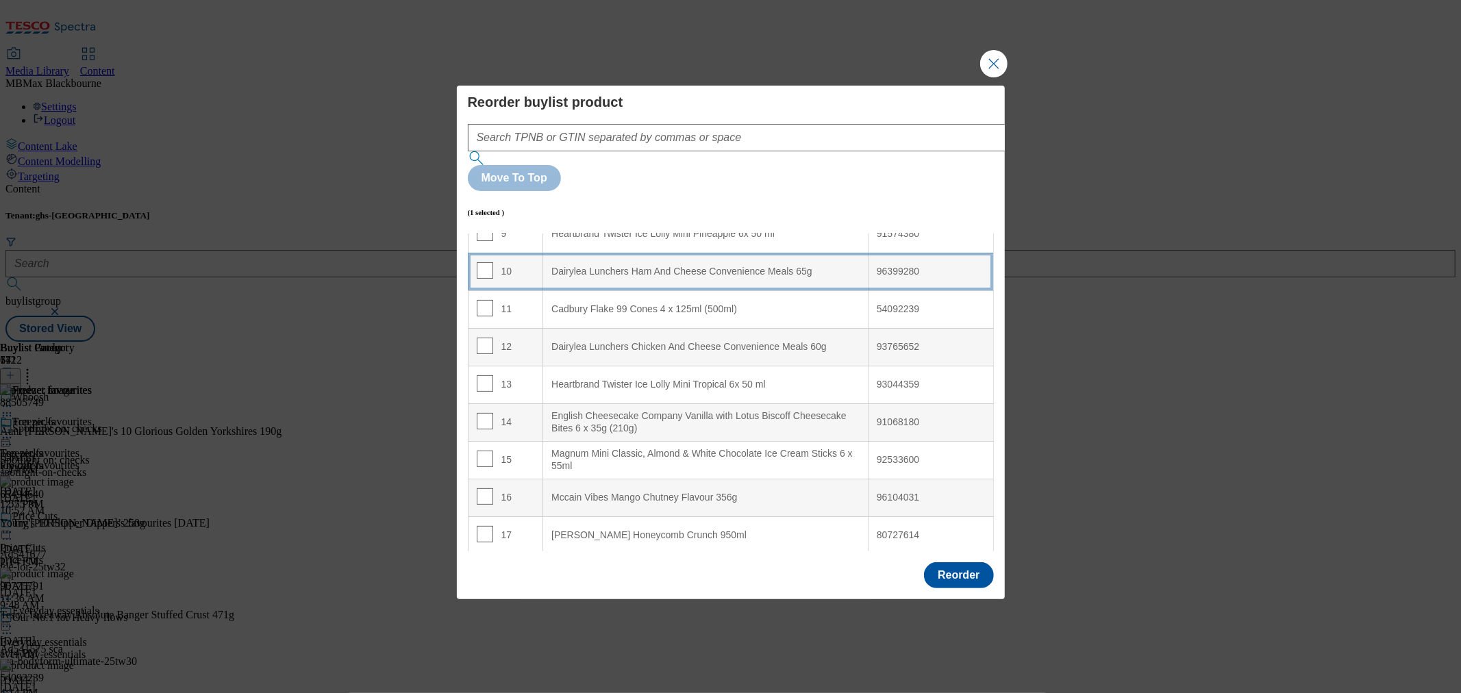
scroll to position [76, 0]
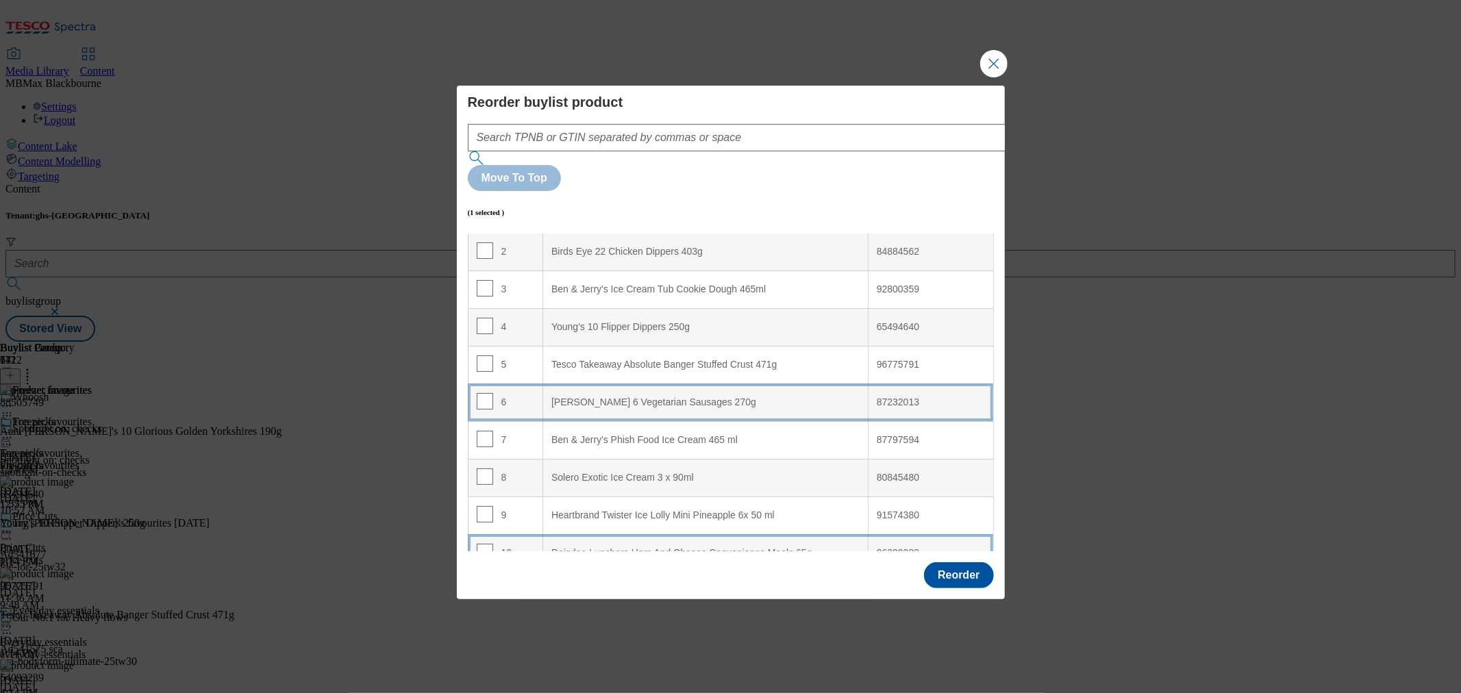
click at [516, 393] on div "6" at bounding box center [506, 403] width 58 height 20
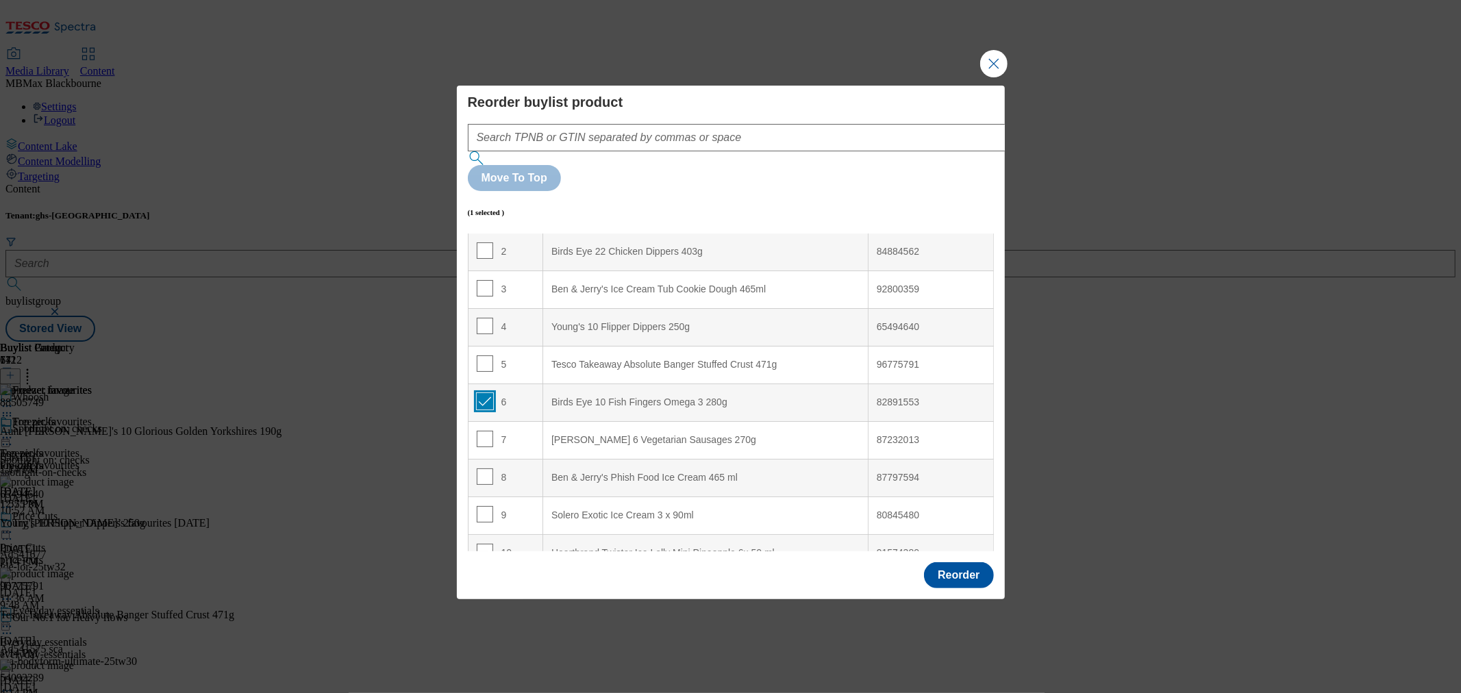
click at [484, 393] on input "Modal" at bounding box center [485, 401] width 16 height 16
checkbox input "false"
click at [486, 431] on input "Modal" at bounding box center [485, 439] width 16 height 16
checkbox input "true"
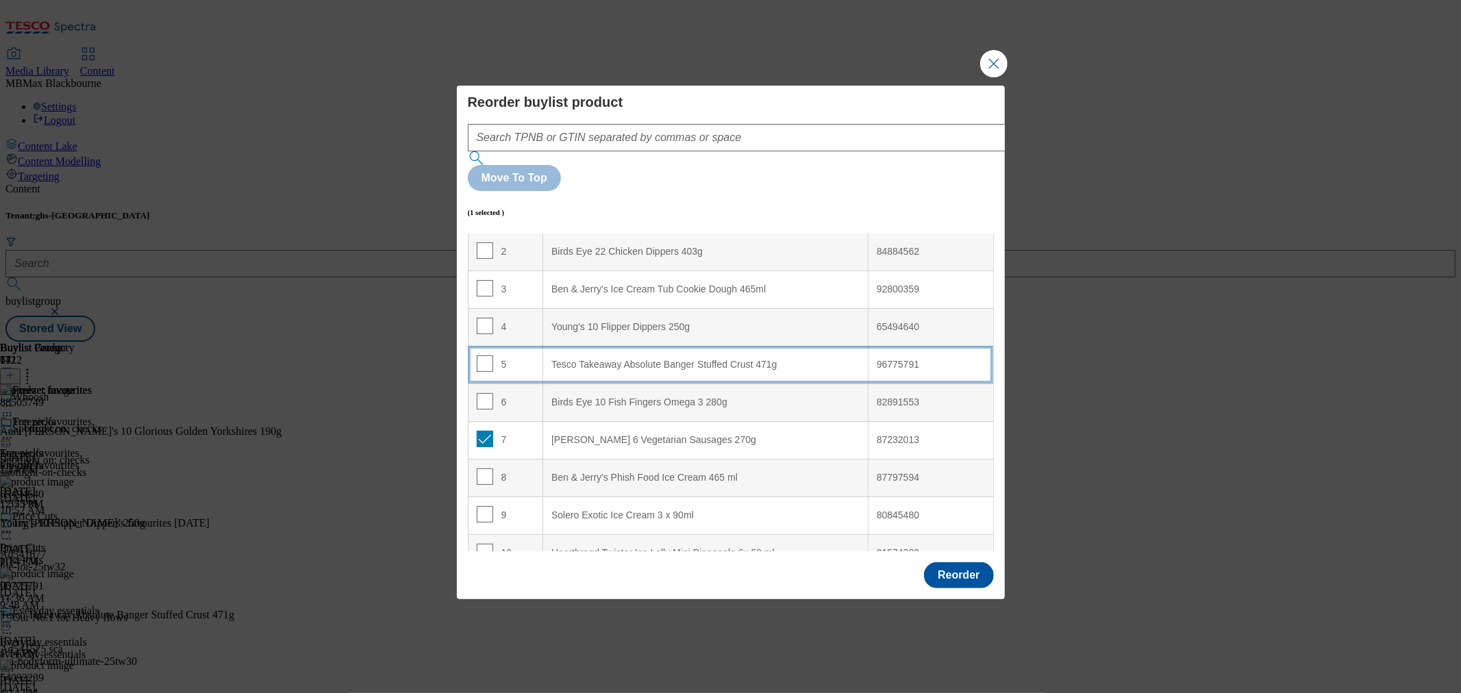
click at [514, 346] on td "5" at bounding box center [505, 365] width 75 height 38
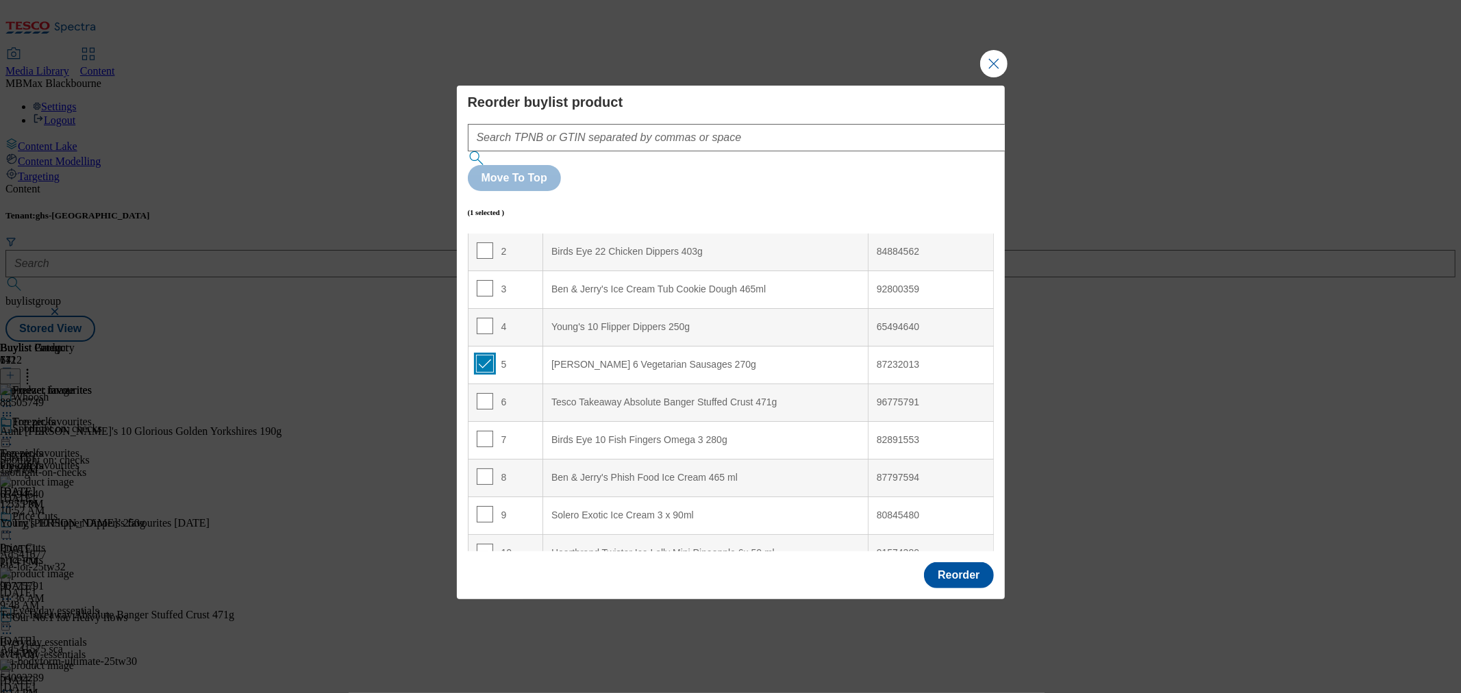
click at [489, 355] on input "Modal" at bounding box center [485, 363] width 16 height 16
checkbox input "false"
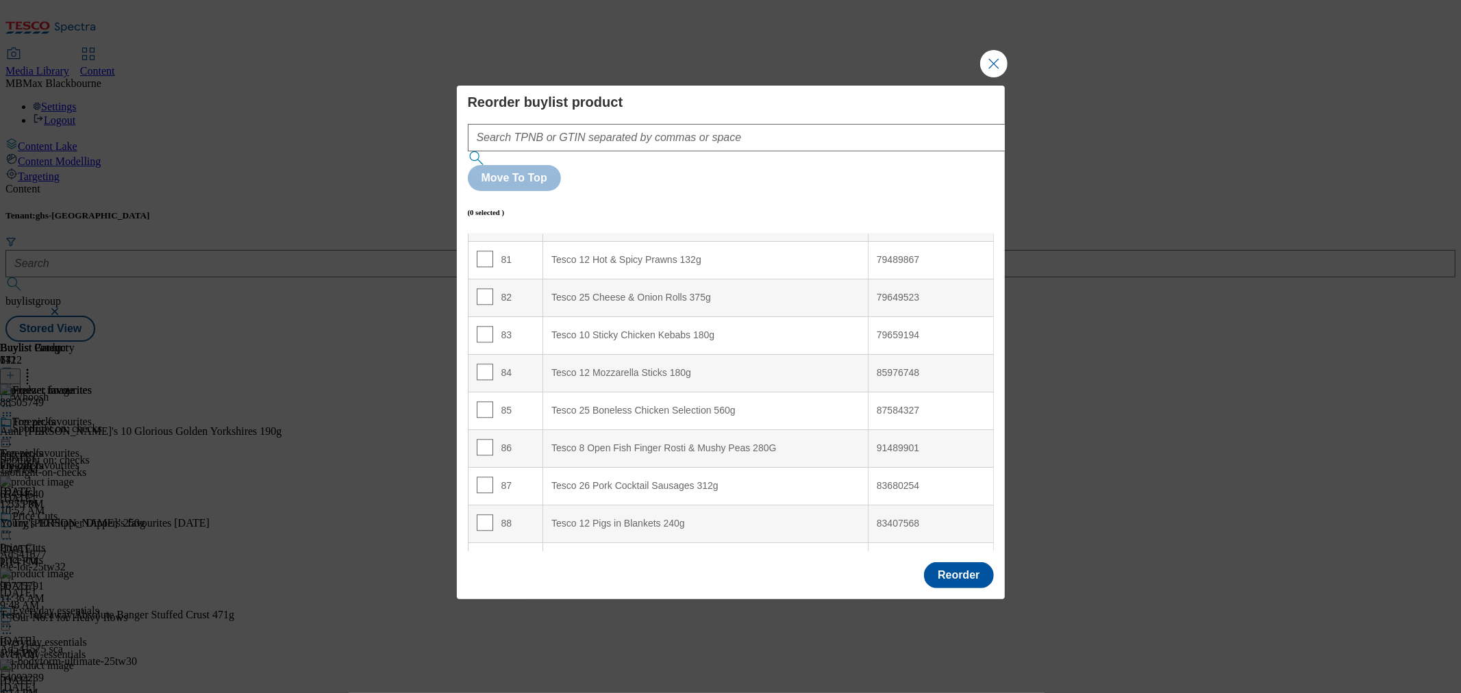
scroll to position [3196, 0]
click at [482, 362] on input "Modal" at bounding box center [485, 370] width 16 height 16
checkbox input "true"
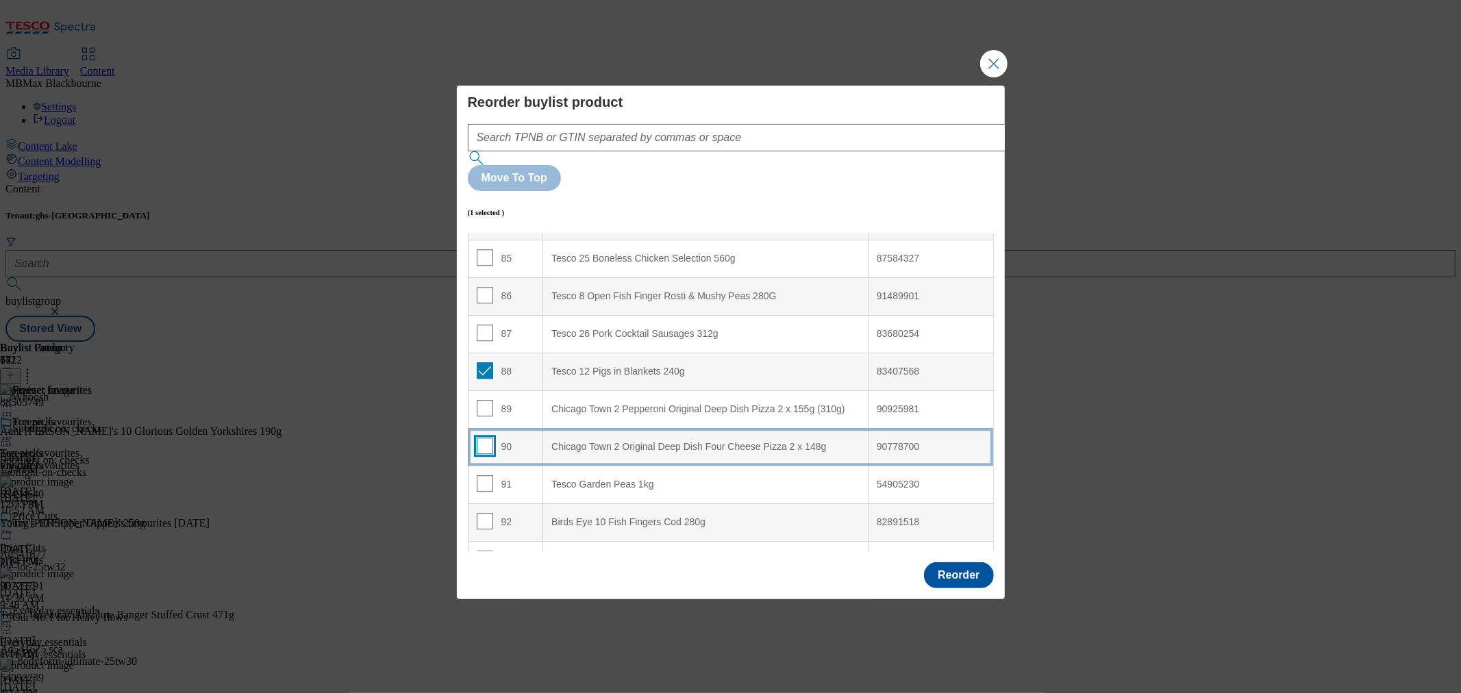
click at [488, 438] on input "Modal" at bounding box center [485, 446] width 16 height 16
checkbox input "true"
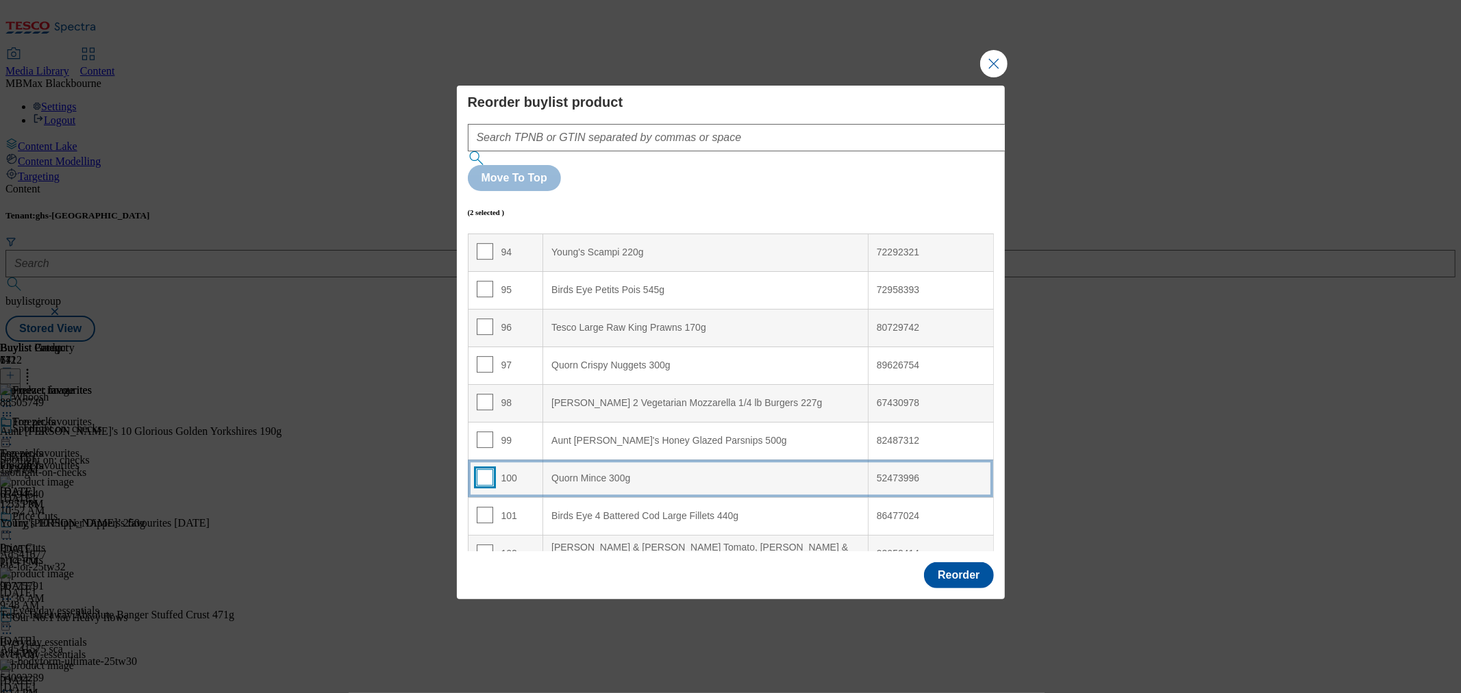
scroll to position [3577, 0]
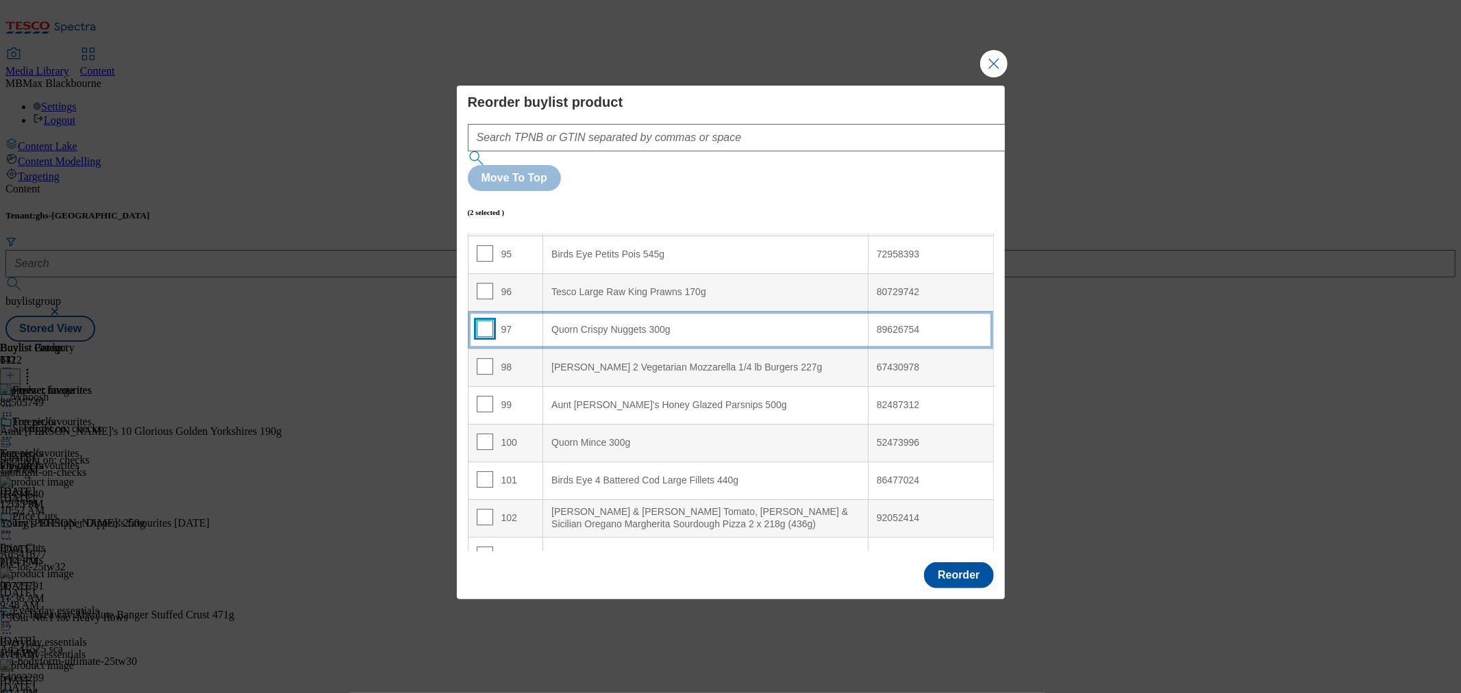
click at [481, 321] on input "Modal" at bounding box center [485, 329] width 16 height 16
checkbox input "true"
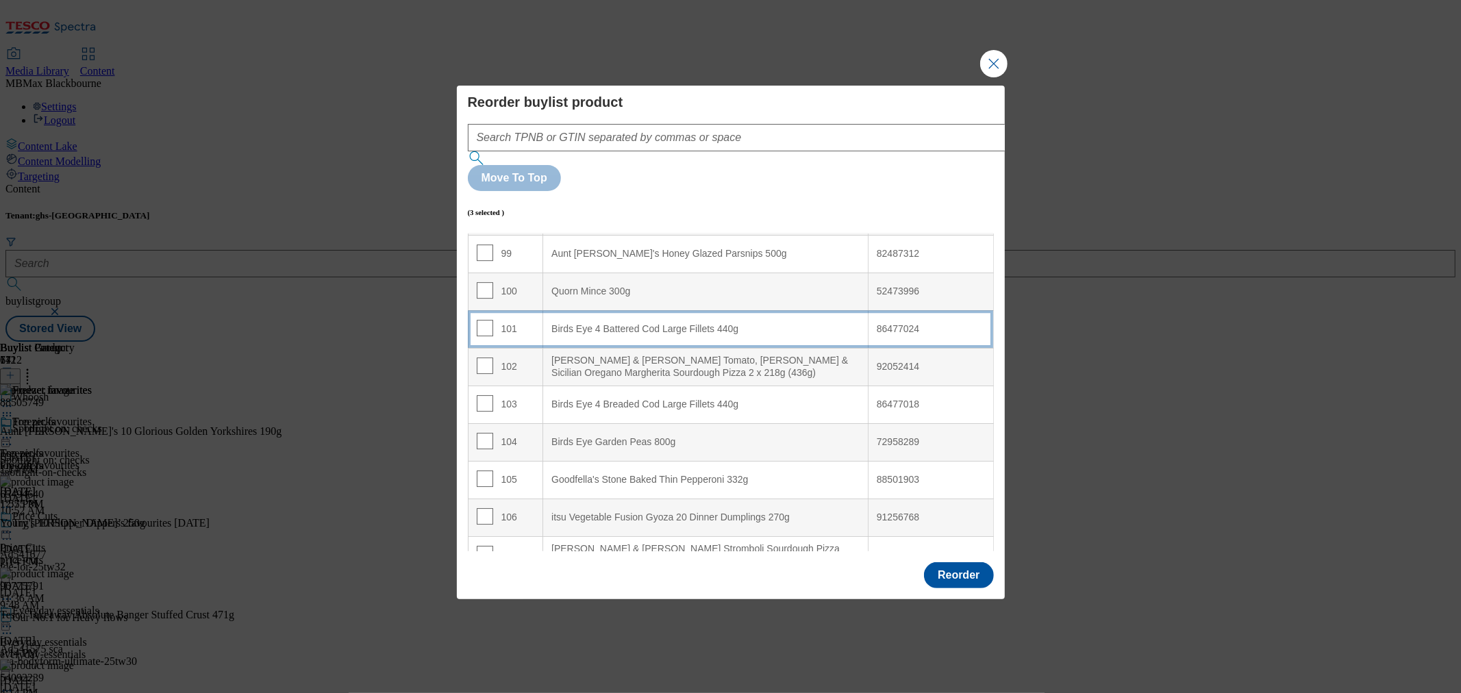
scroll to position [3729, 0]
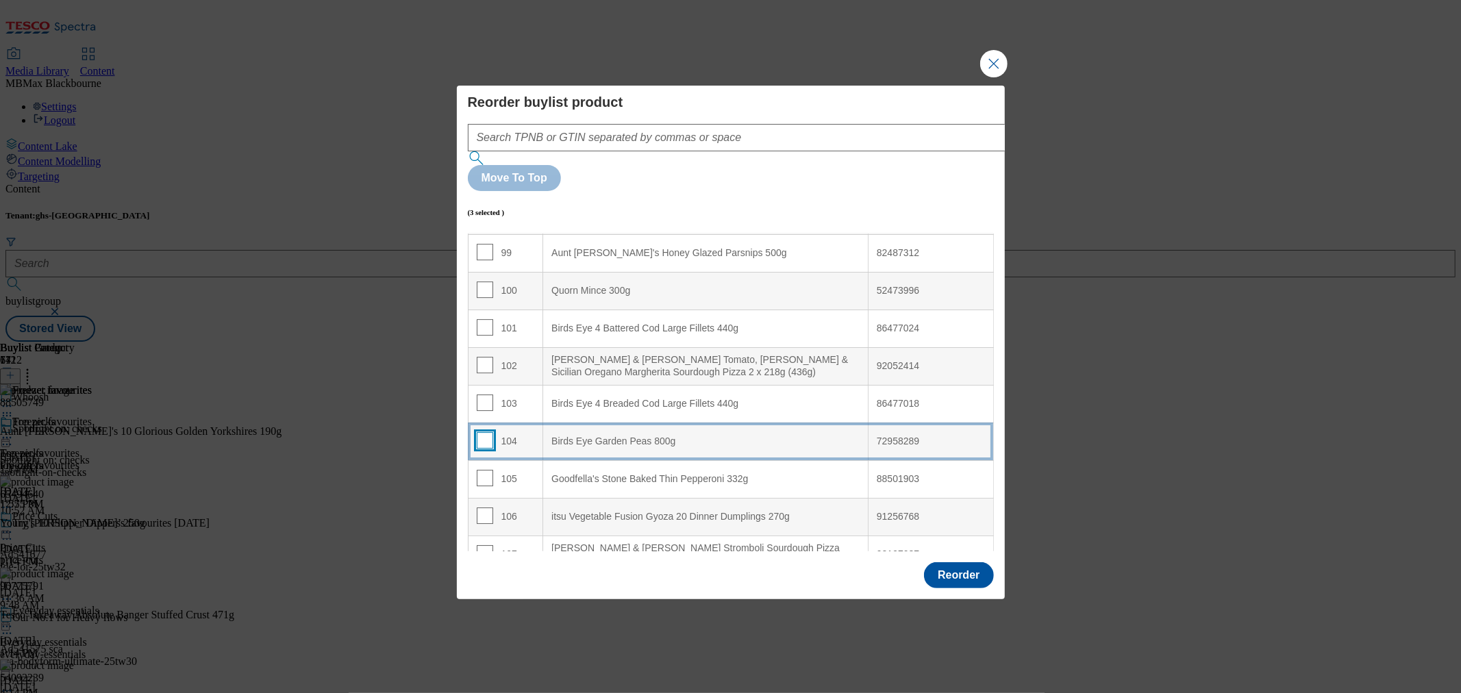
click at [482, 432] on input "Modal" at bounding box center [485, 440] width 16 height 16
checkbox input "true"
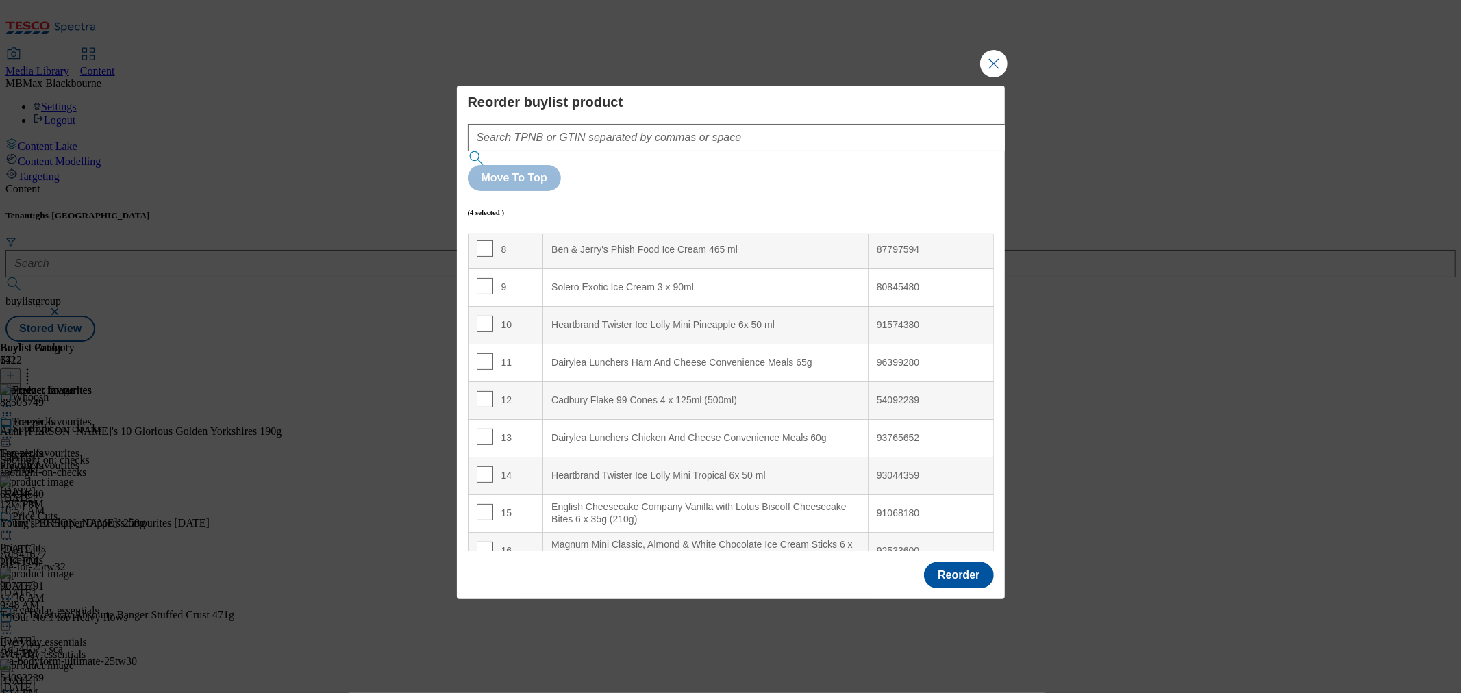
scroll to position [0, 0]
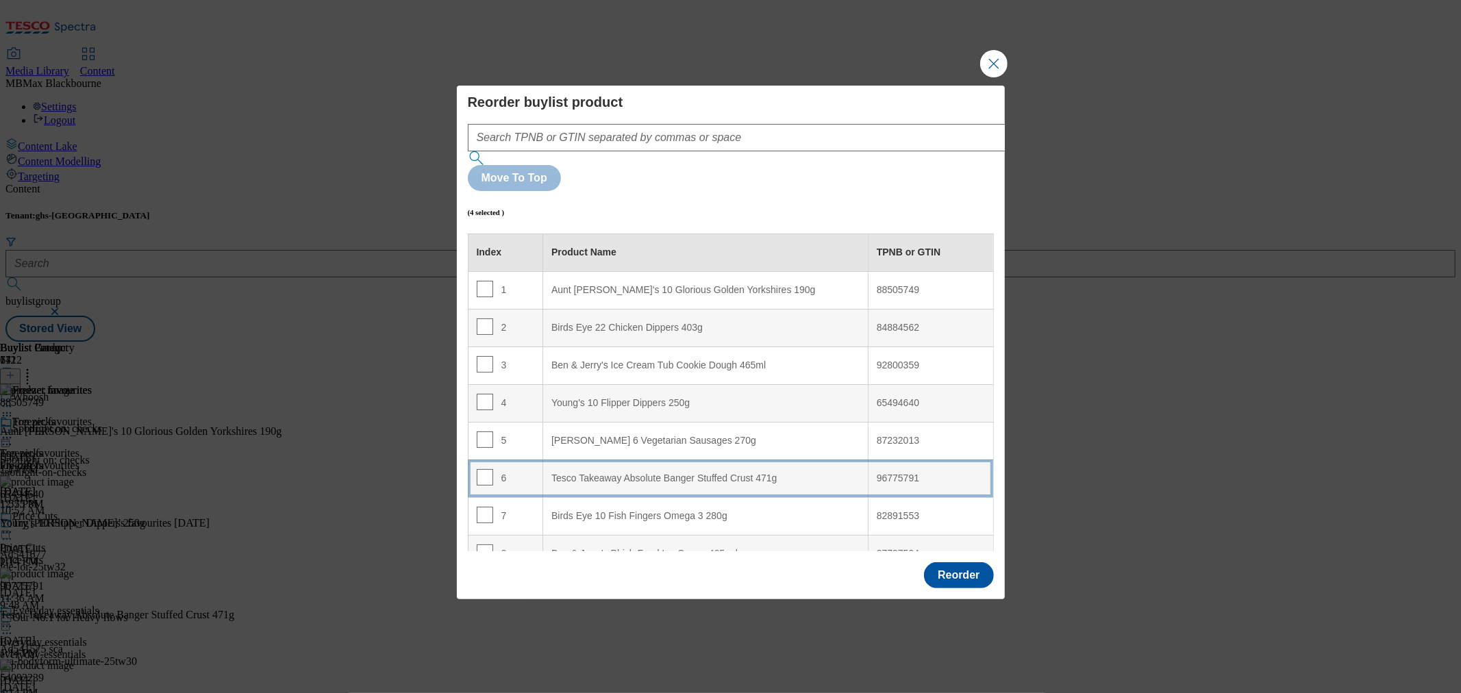
click at [519, 460] on td "6" at bounding box center [505, 479] width 75 height 38
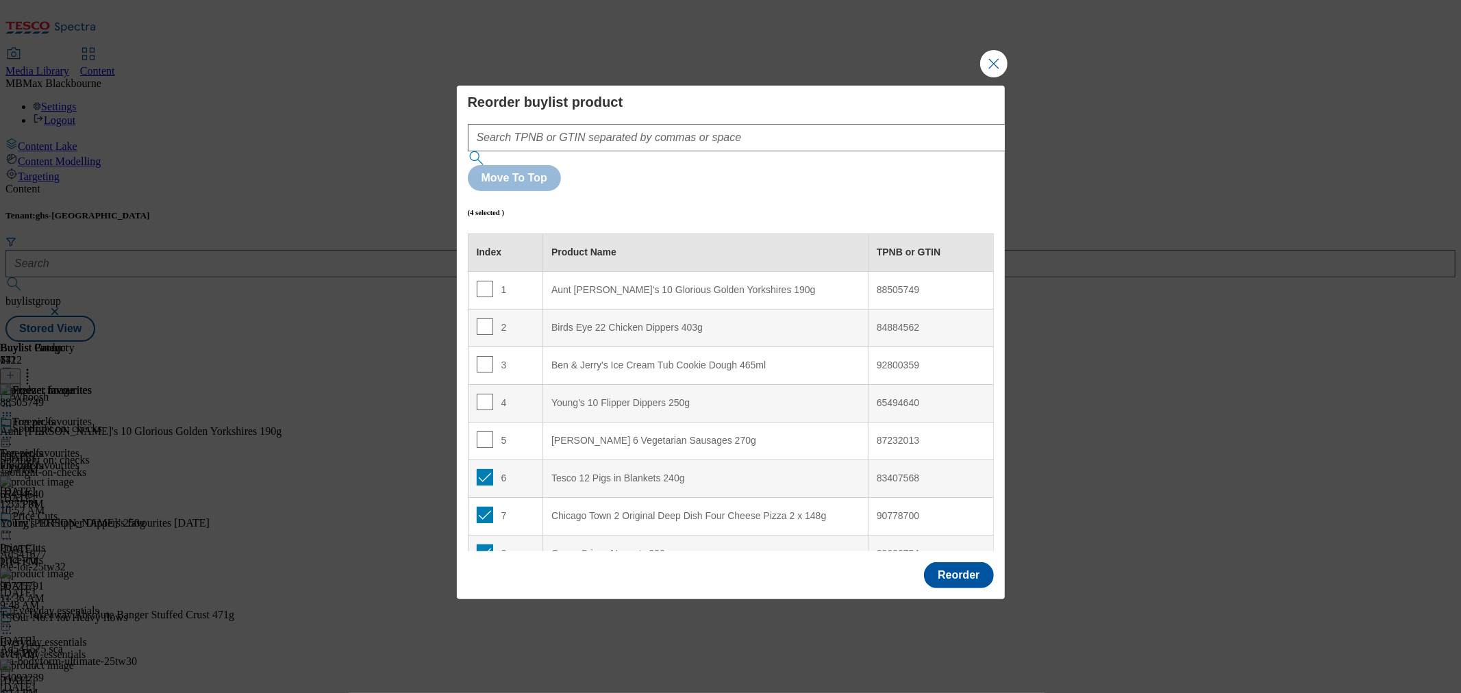
scroll to position [152, 0]
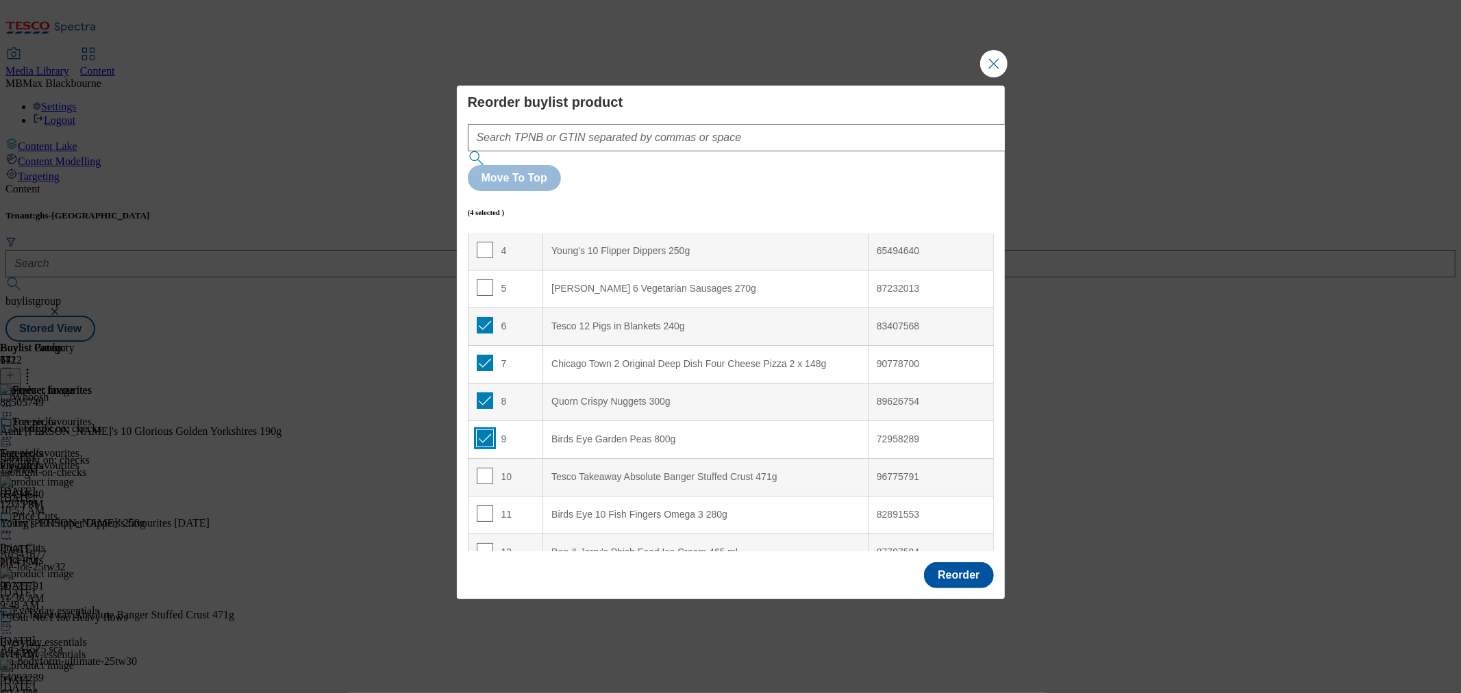
click at [488, 430] on input "Modal" at bounding box center [485, 438] width 16 height 16
checkbox input "false"
click at [483, 392] on input "Modal" at bounding box center [485, 400] width 16 height 16
checkbox input "false"
click at [485, 345] on td "7" at bounding box center [505, 364] width 75 height 38
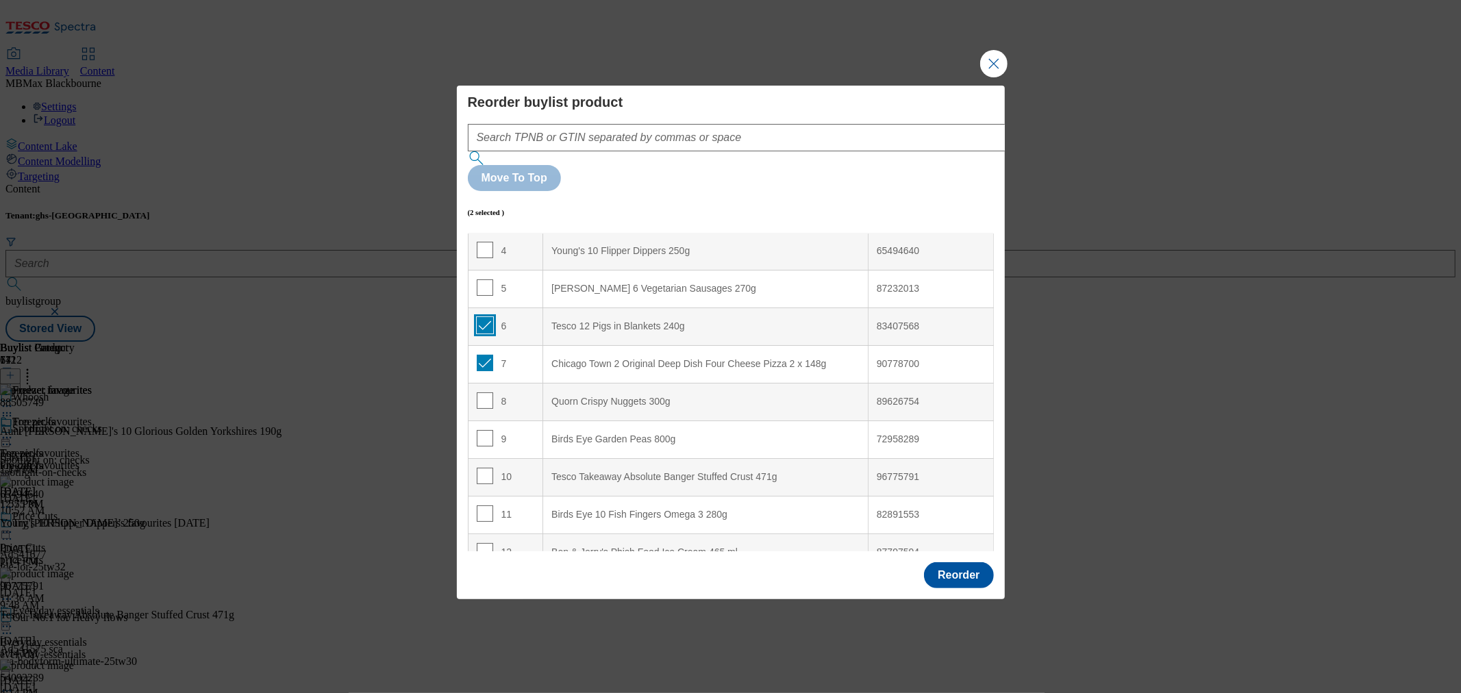
click at [482, 317] on input "Modal" at bounding box center [485, 325] width 16 height 16
checkbox input "false"
click at [479, 355] on input "Modal" at bounding box center [485, 363] width 16 height 16
checkbox input "false"
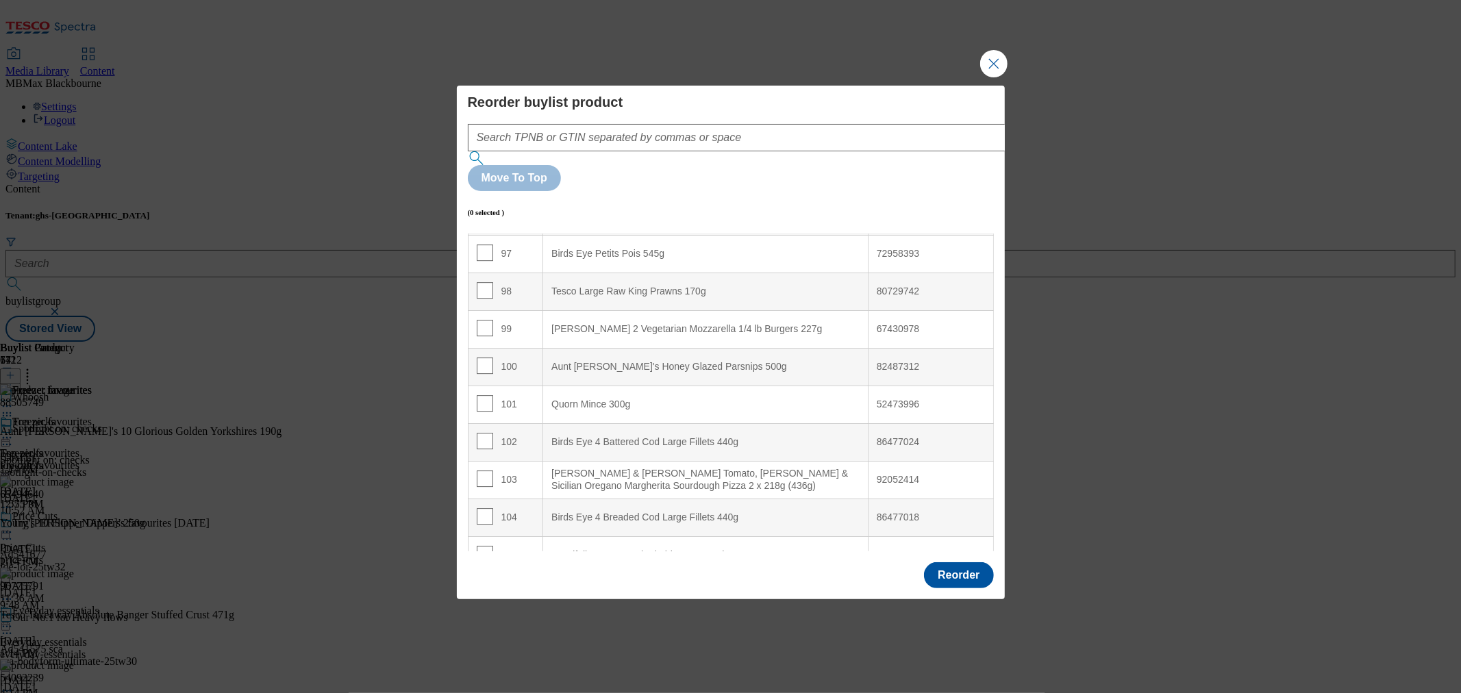
scroll to position [3881, 0]
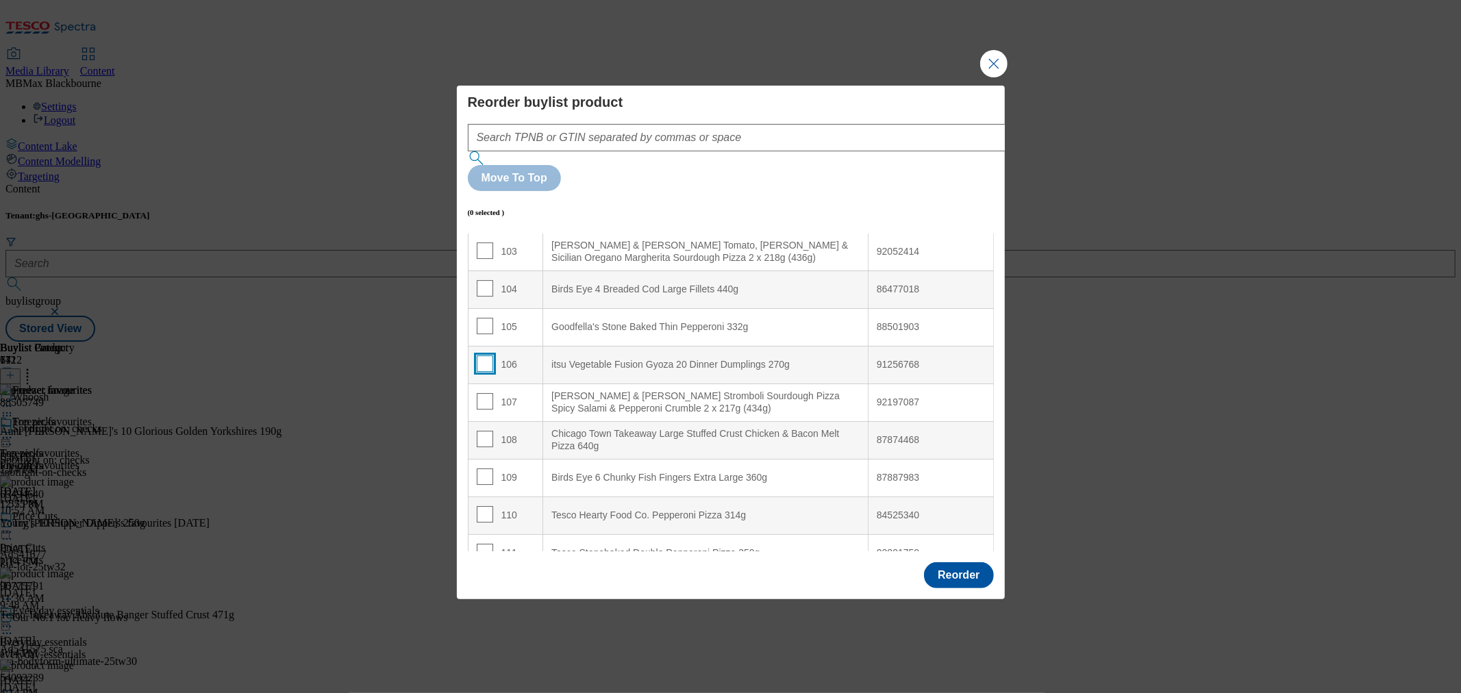
click at [488, 355] on input "Modal" at bounding box center [485, 363] width 16 height 16
checkbox input "true"
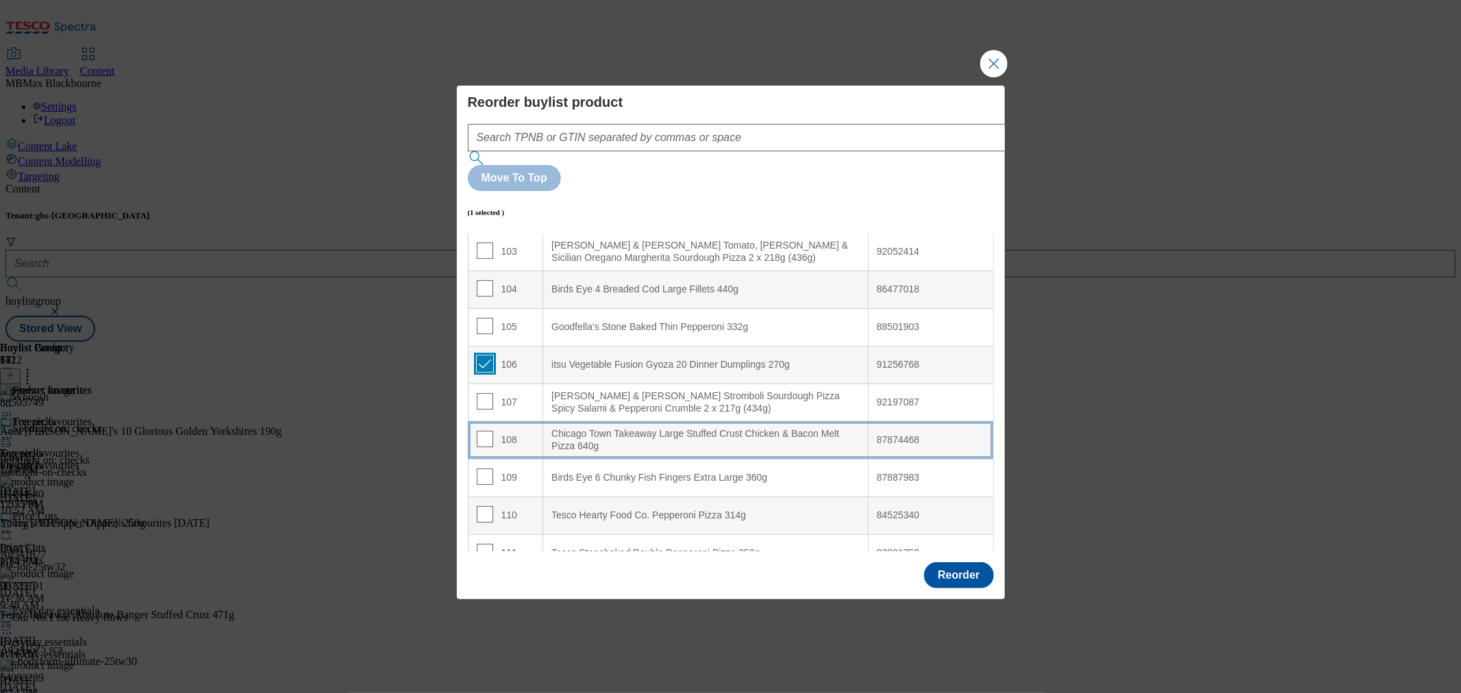
scroll to position [3940, 0]
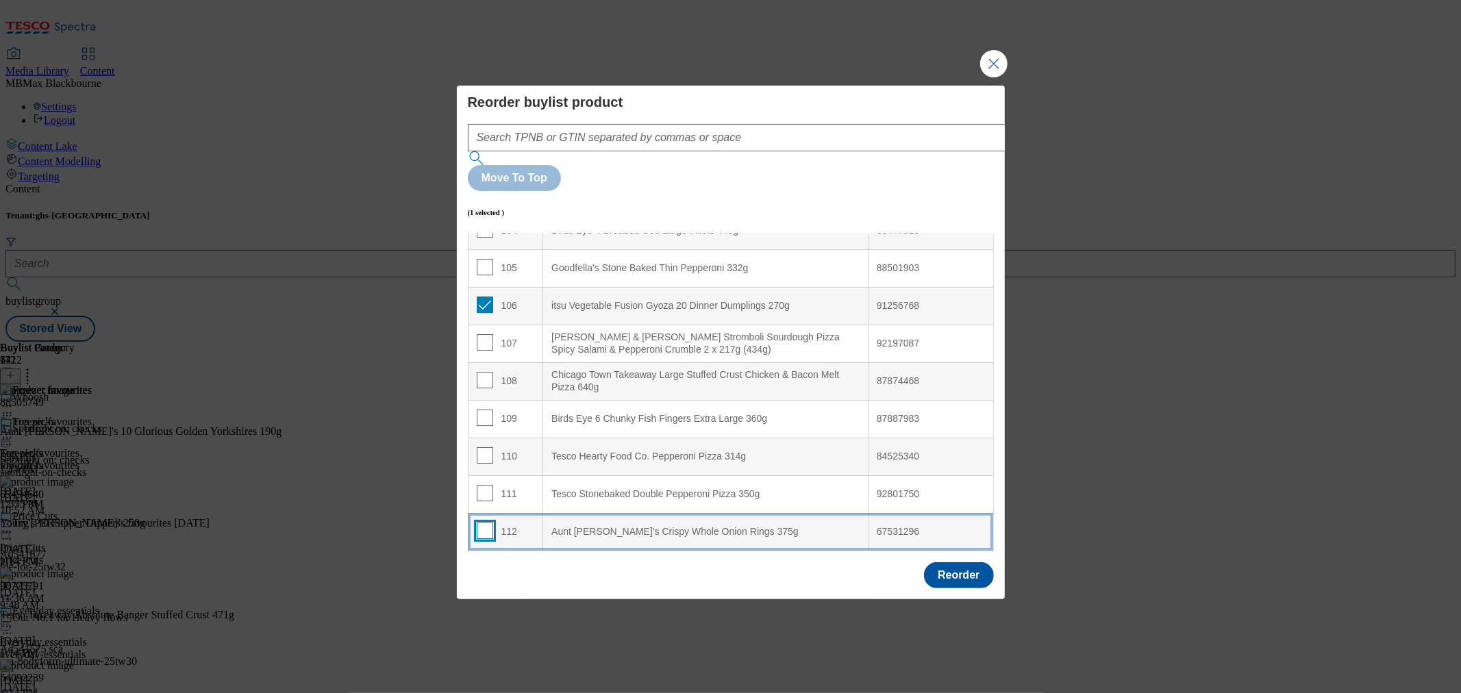
click at [486, 523] on input "Modal" at bounding box center [485, 531] width 16 height 16
checkbox input "true"
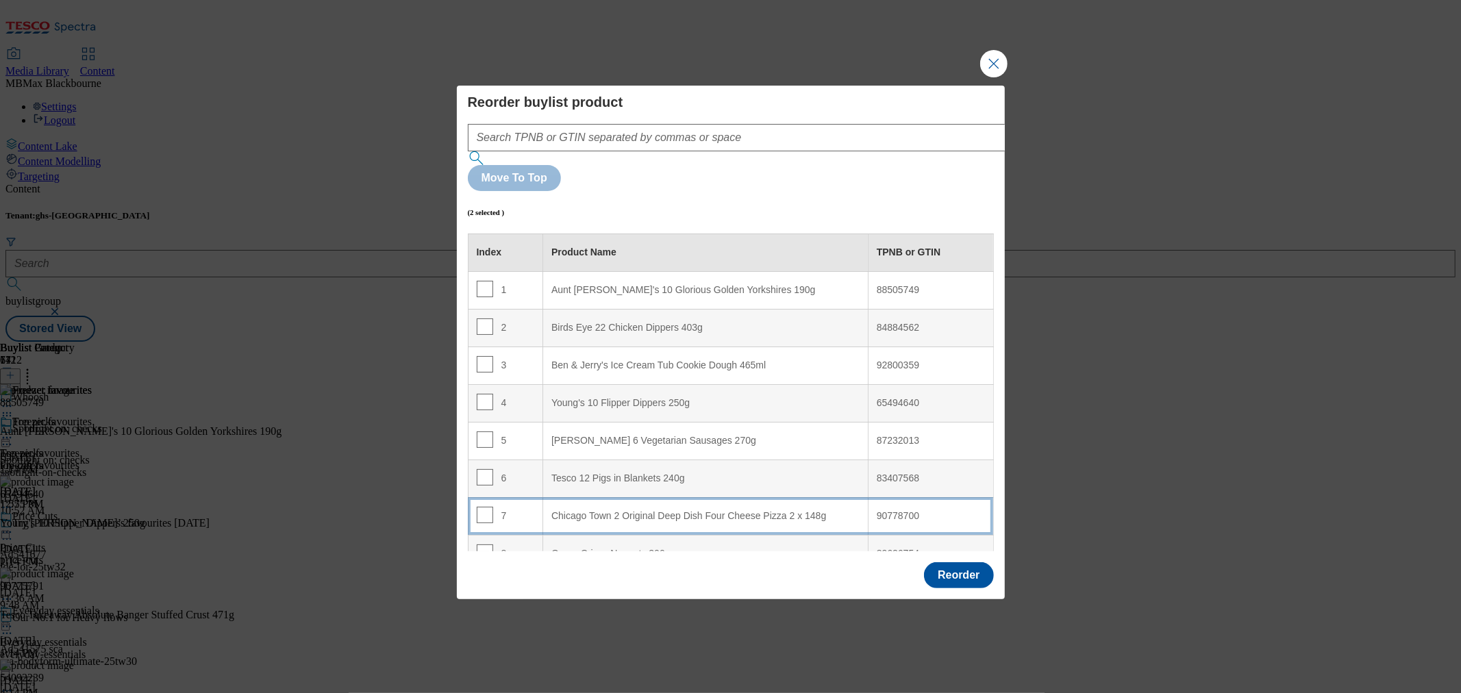
scroll to position [228, 0]
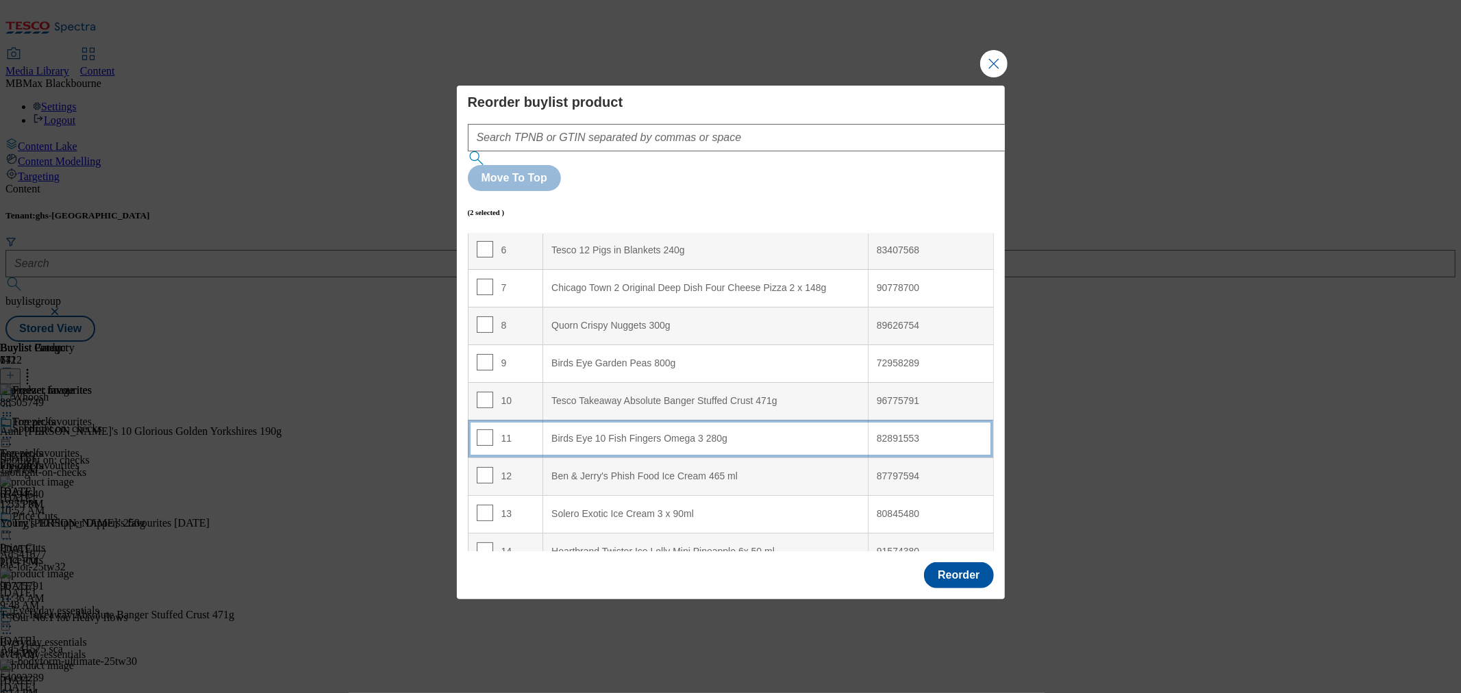
click at [512, 420] on td "11" at bounding box center [505, 439] width 75 height 38
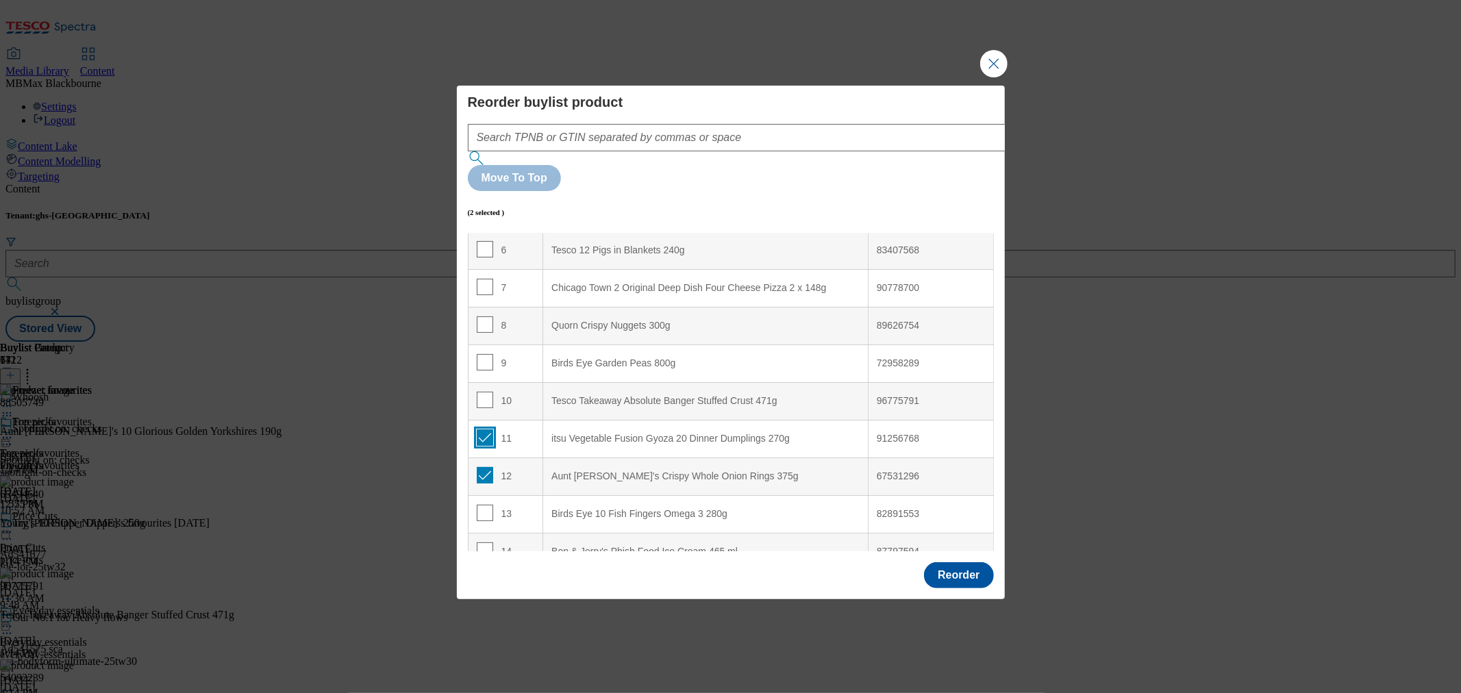
click at [481, 429] on input "Modal" at bounding box center [485, 437] width 16 height 16
checkbox input "false"
click at [482, 467] on input "Modal" at bounding box center [485, 475] width 16 height 16
checkbox input "false"
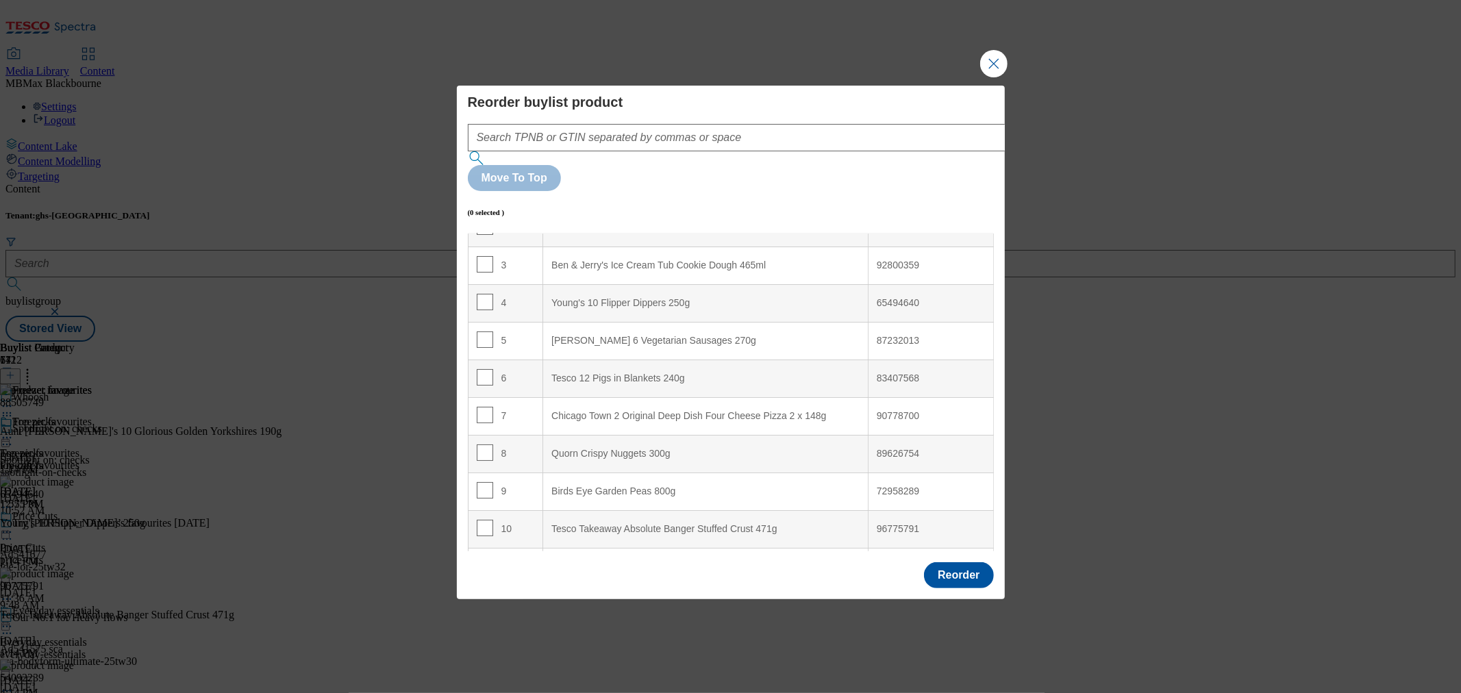
scroll to position [0, 0]
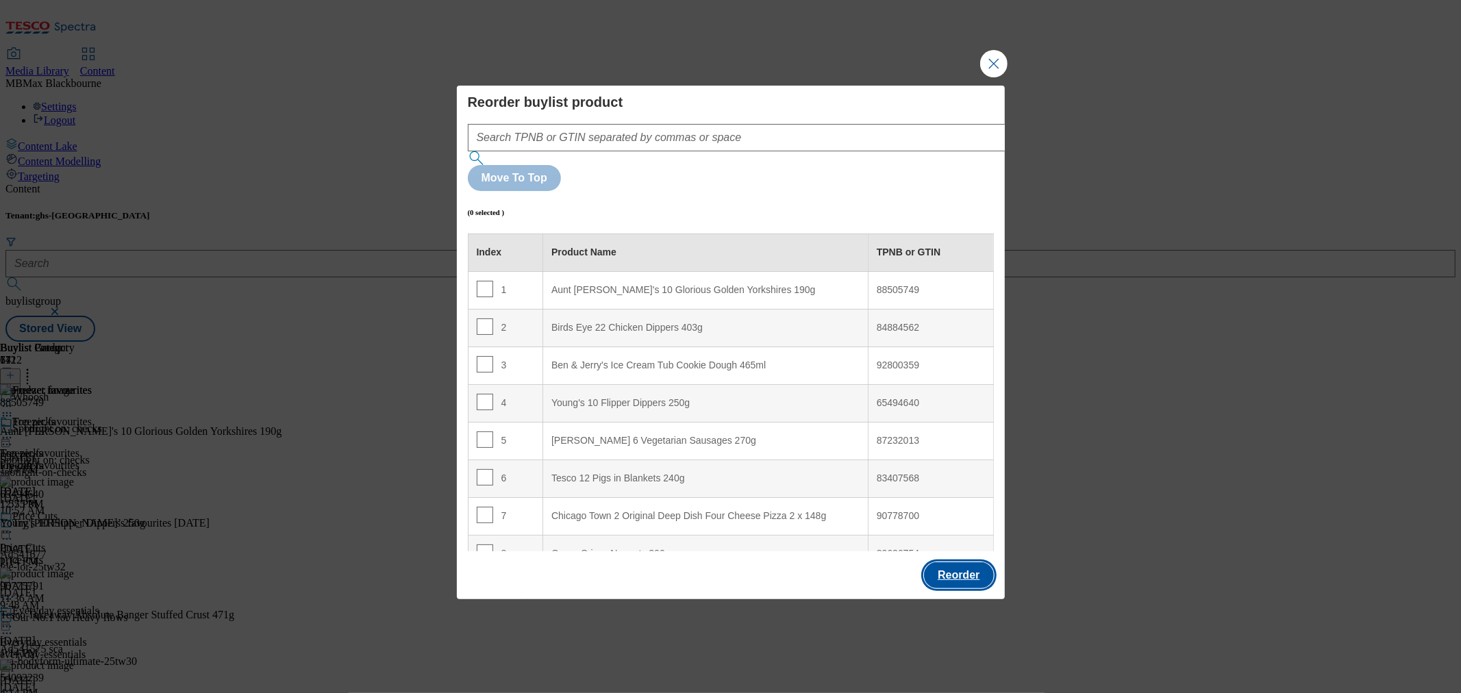
click at [967, 562] on button "Reorder" at bounding box center [958, 575] width 69 height 26
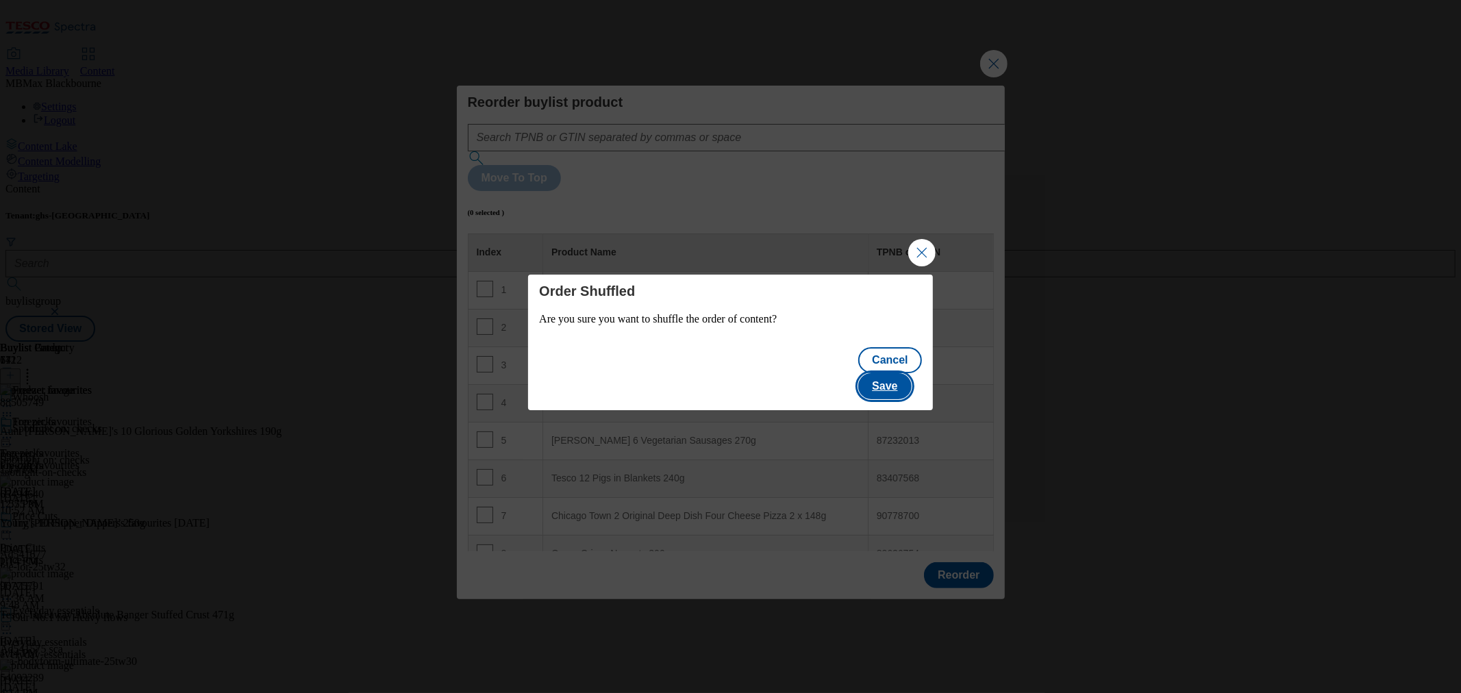
click at [905, 373] on button "Save" at bounding box center [884, 386] width 53 height 26
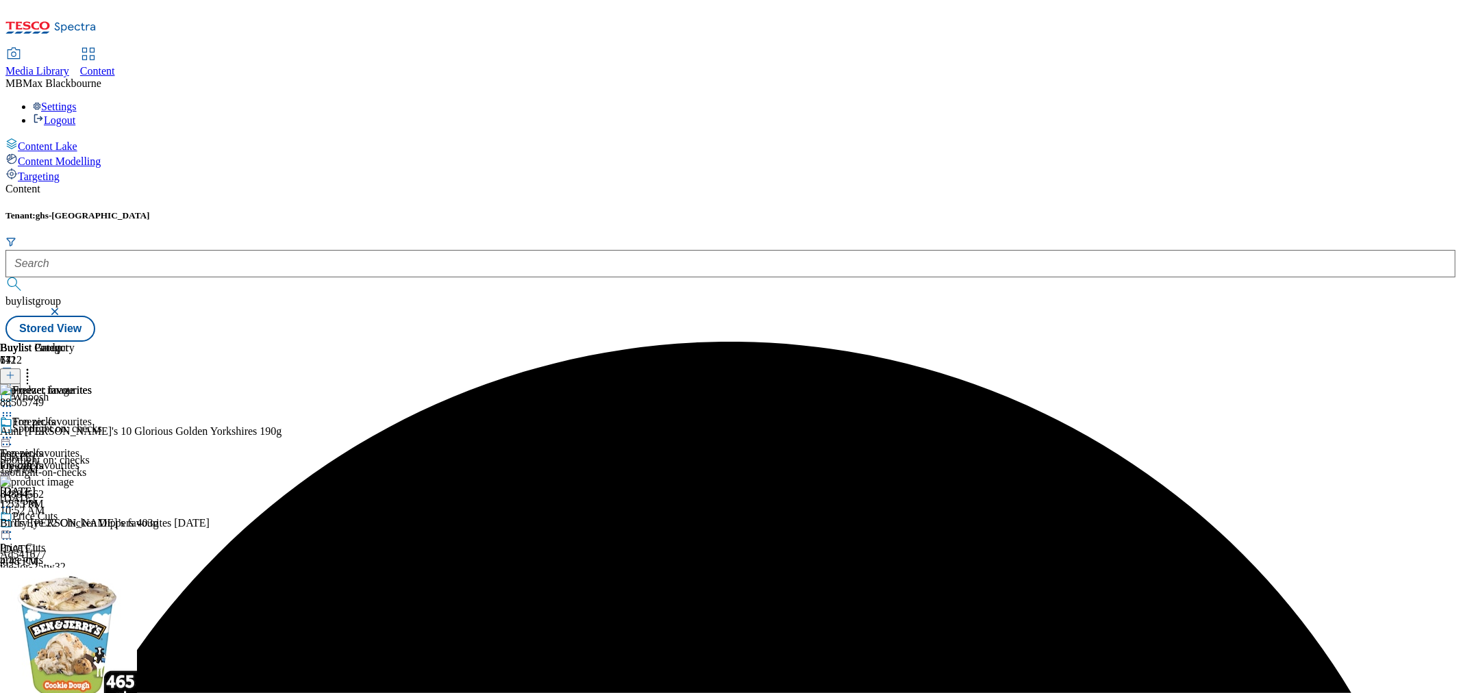
click at [14, 431] on icon at bounding box center [7, 438] width 14 height 14
click at [64, 458] on button "Edit" at bounding box center [45, 466] width 36 height 16
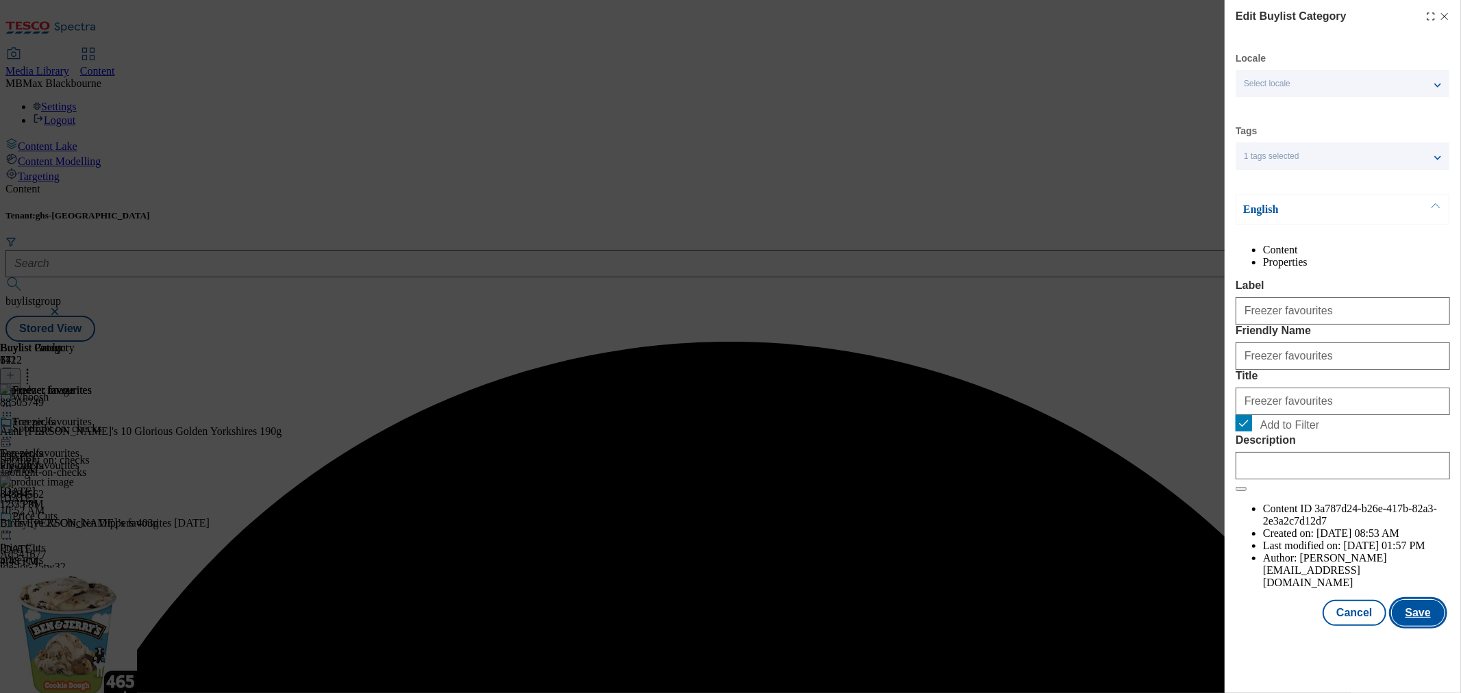
click at [1429, 626] on button "Save" at bounding box center [1418, 613] width 53 height 26
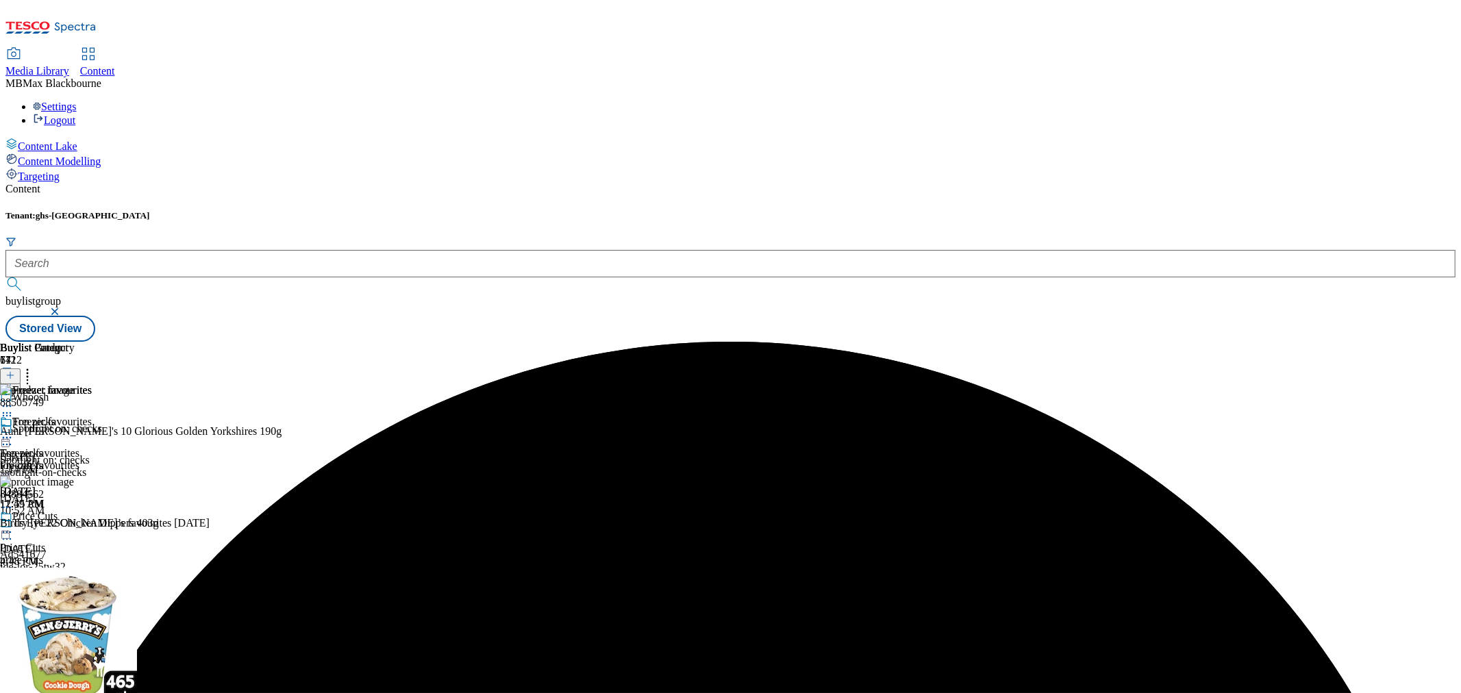
click at [14, 431] on icon at bounding box center [7, 438] width 14 height 14
click at [75, 525] on span "Preview" at bounding box center [58, 530] width 32 height 10
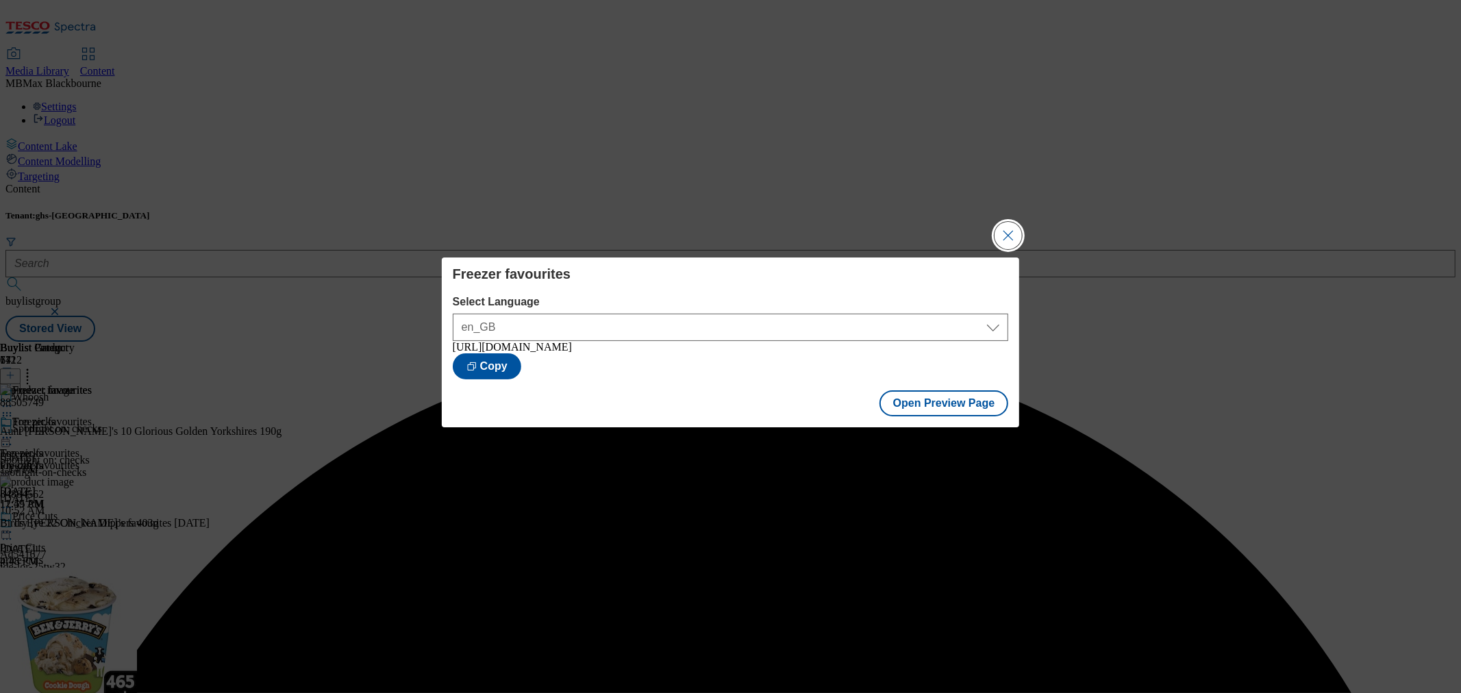
click at [997, 229] on button "Close Modal" at bounding box center [1008, 235] width 27 height 27
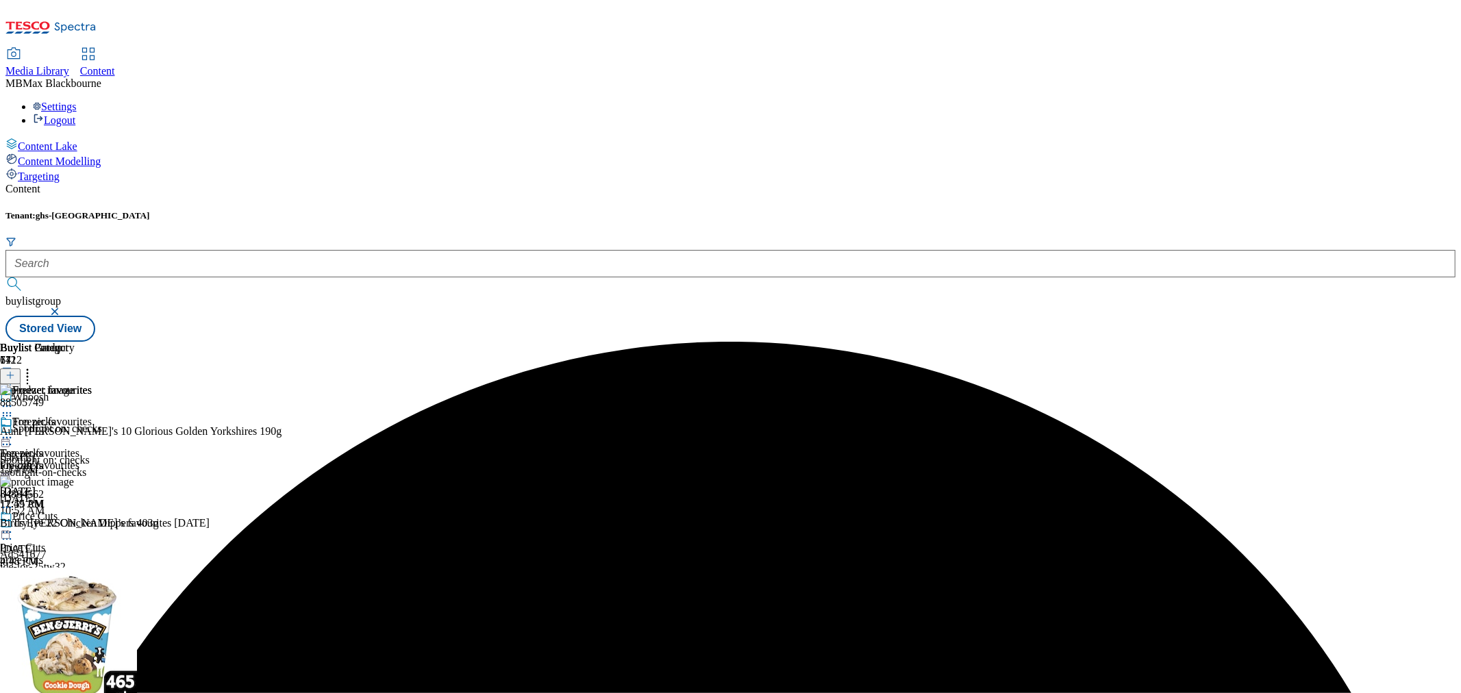
click at [14, 431] on icon at bounding box center [7, 438] width 14 height 14
click at [78, 568] on button "Publish" at bounding box center [52, 576] width 51 height 16
